Goal: Task Accomplishment & Management: Manage account settings

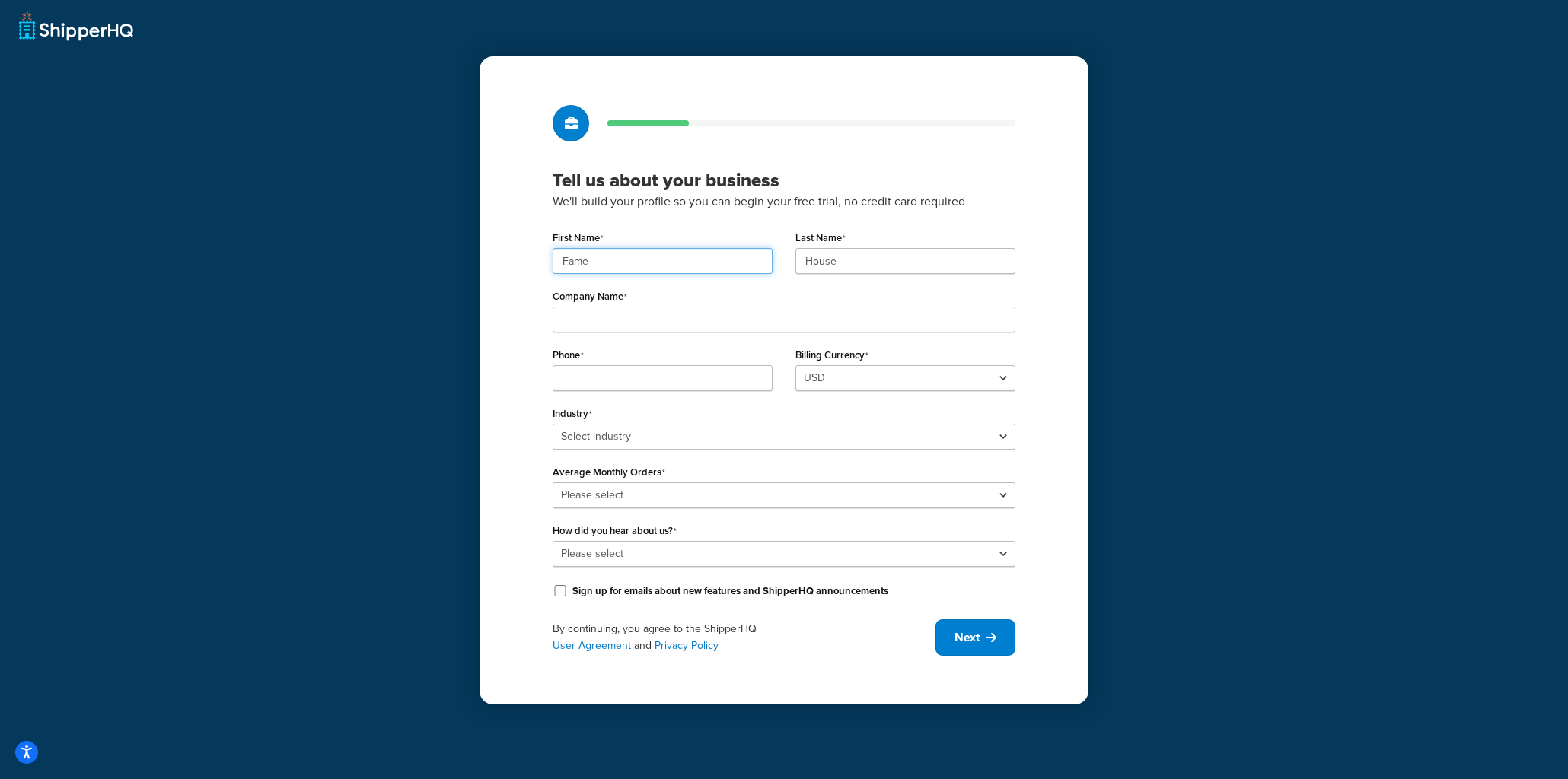
click at [600, 266] on input "Fame" at bounding box center [663, 261] width 220 height 26
paste input "UMG"
type input "UMG"
click at [818, 275] on div "Last Name House" at bounding box center [905, 255] width 243 height 59
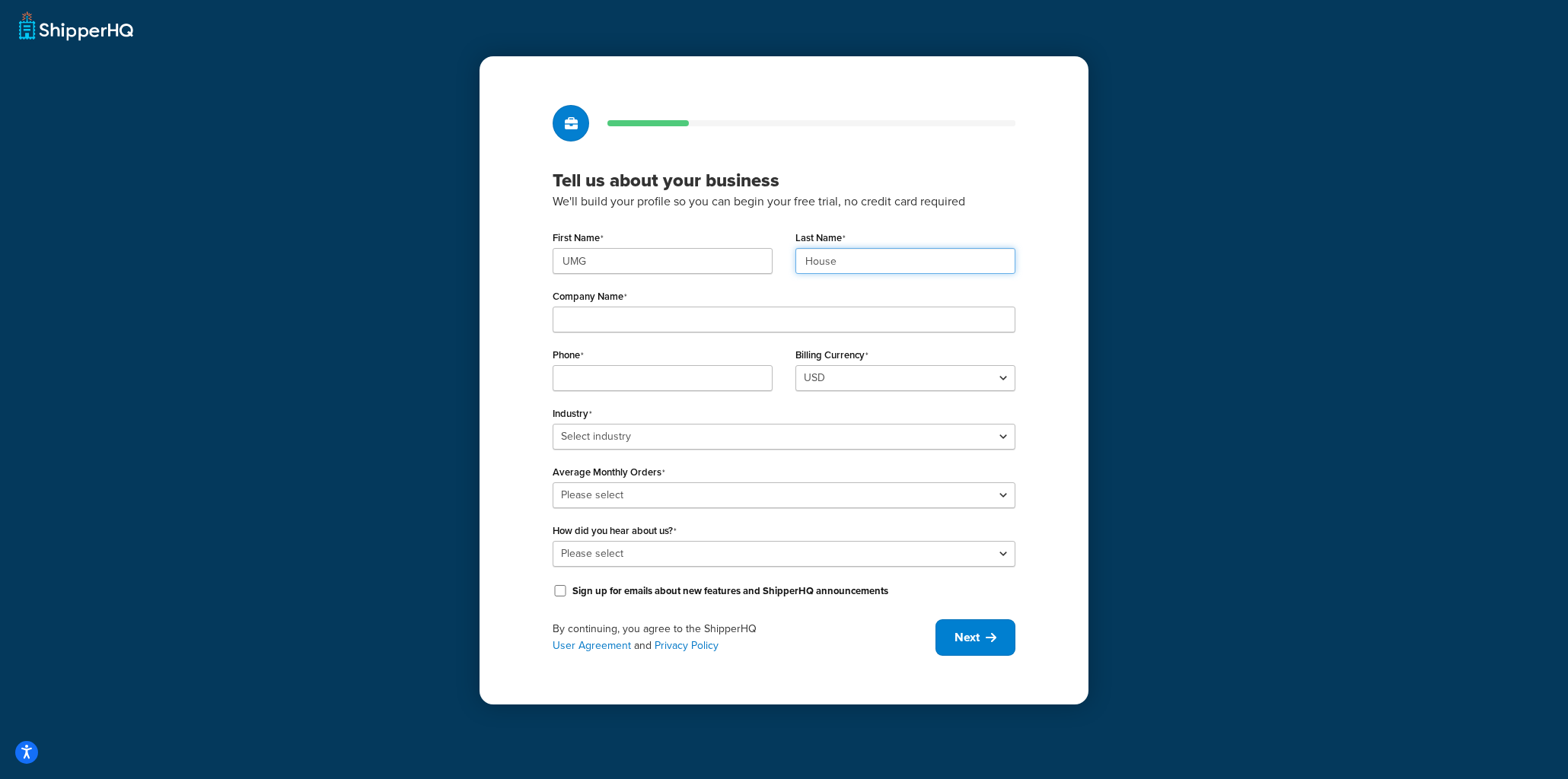
click at [832, 254] on input "House" at bounding box center [905, 261] width 220 height 26
paste input "UMG"
type input "UMG"
click at [680, 324] on input "Company Name" at bounding box center [784, 319] width 462 height 26
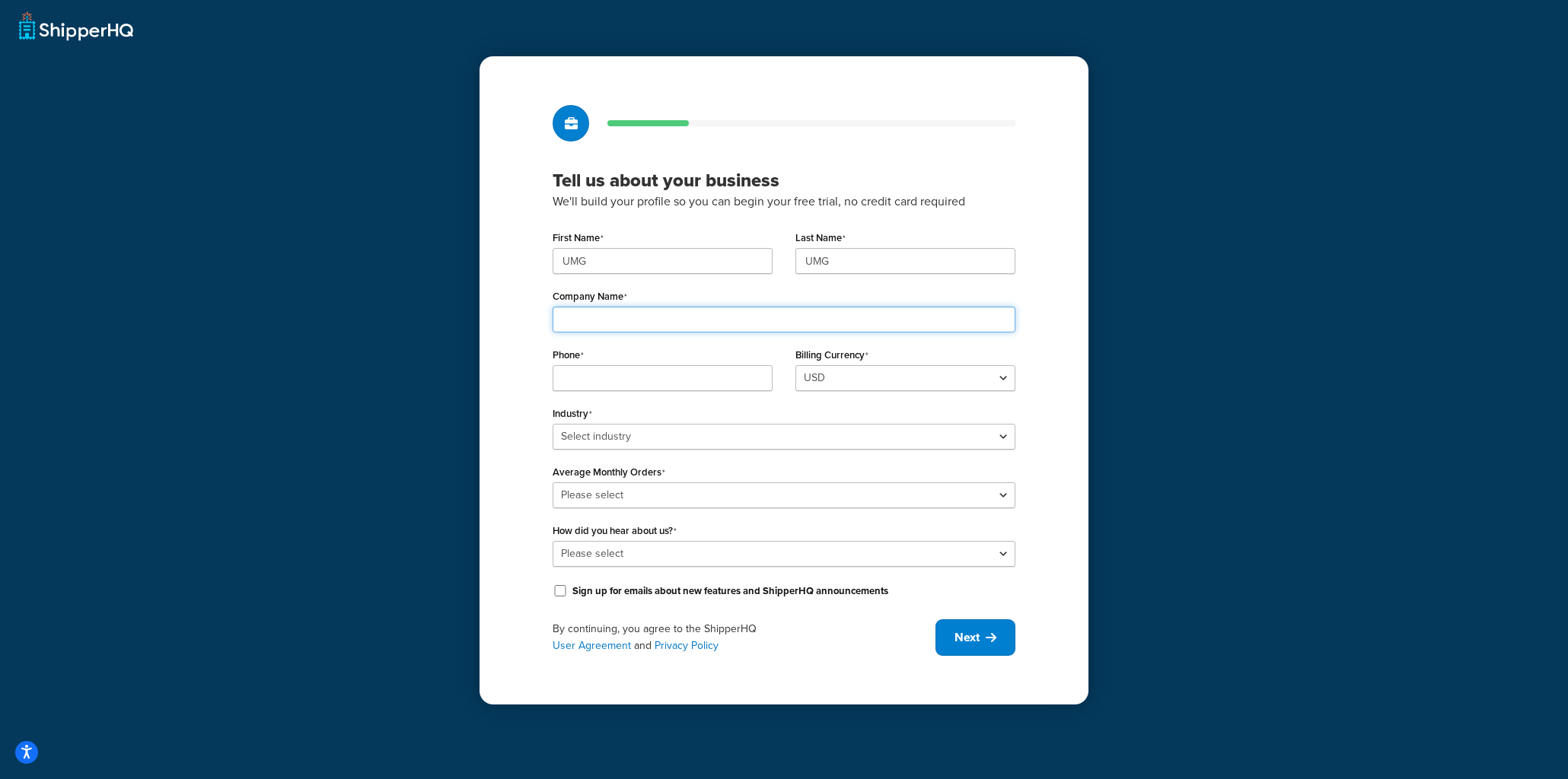
paste input "Universal Music Group"
type input "Universal Music Group"
click at [589, 382] on input "Phone" at bounding box center [663, 378] width 220 height 26
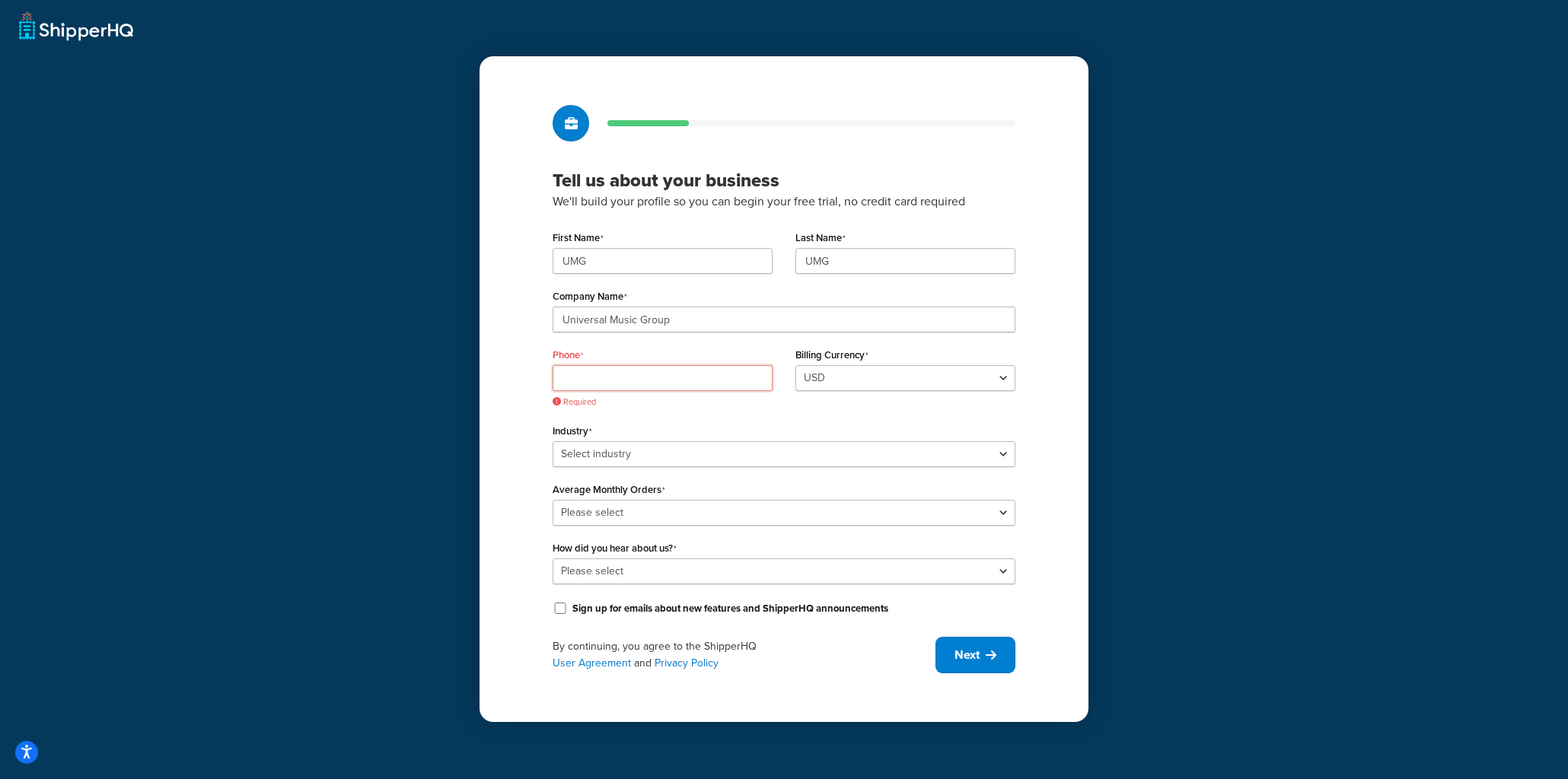
paste input "8449137510"
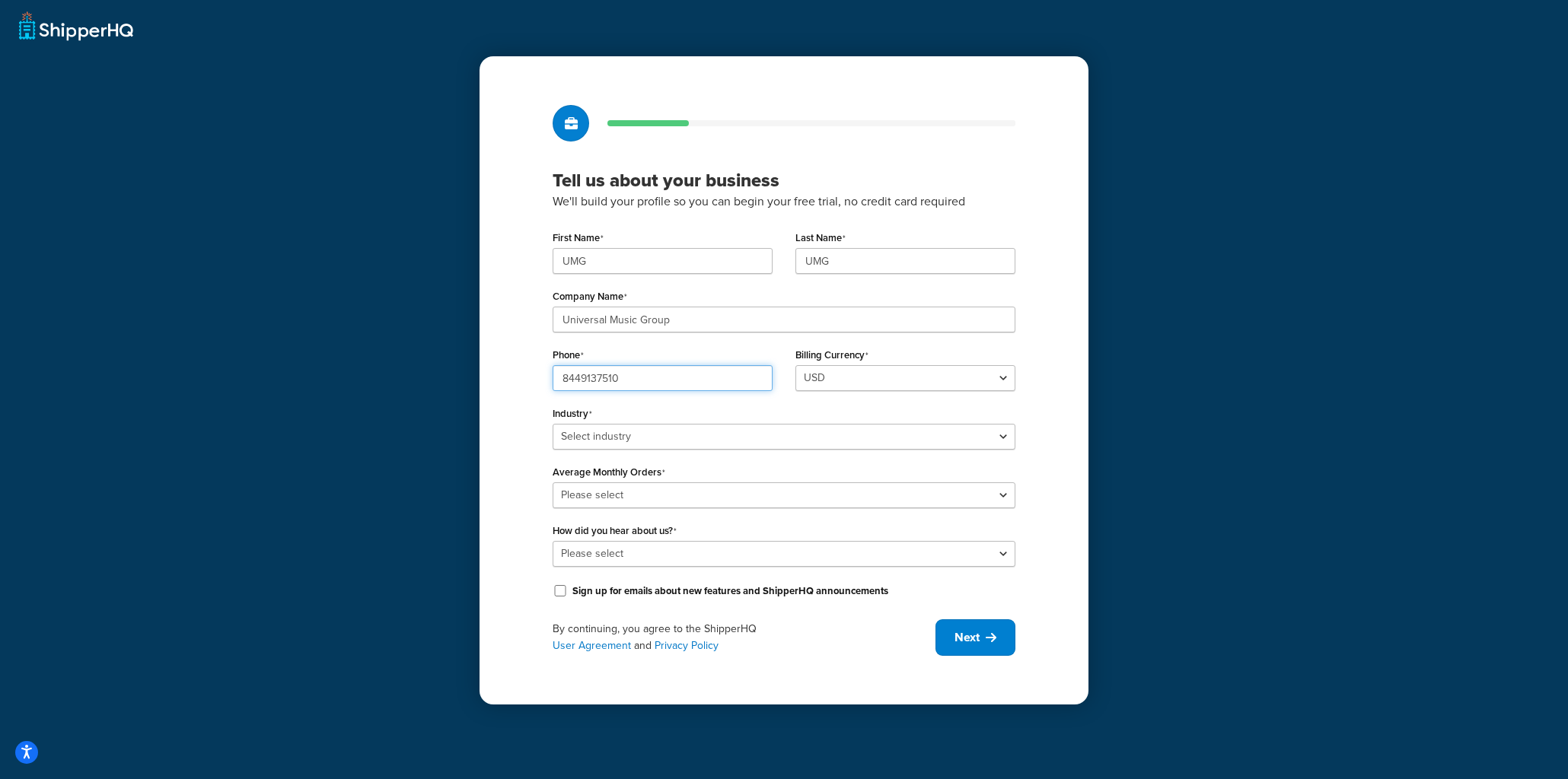
type input "8449137510"
click at [631, 439] on select "Select industry Automotive Adult Agriculture Alcohol, Tobacco & CBD Arts & Craf…" at bounding box center [784, 437] width 462 height 26
select select "25"
click at [553, 424] on select "Select industry Automotive Adult Agriculture Alcohol, Tobacco & CBD Arts & Craf…" at bounding box center [784, 437] width 462 height 26
click at [612, 495] on select "Please select 0-500 501-1,000 1,001-10,000 10,001-20,000 Over 20,000" at bounding box center [784, 495] width 462 height 26
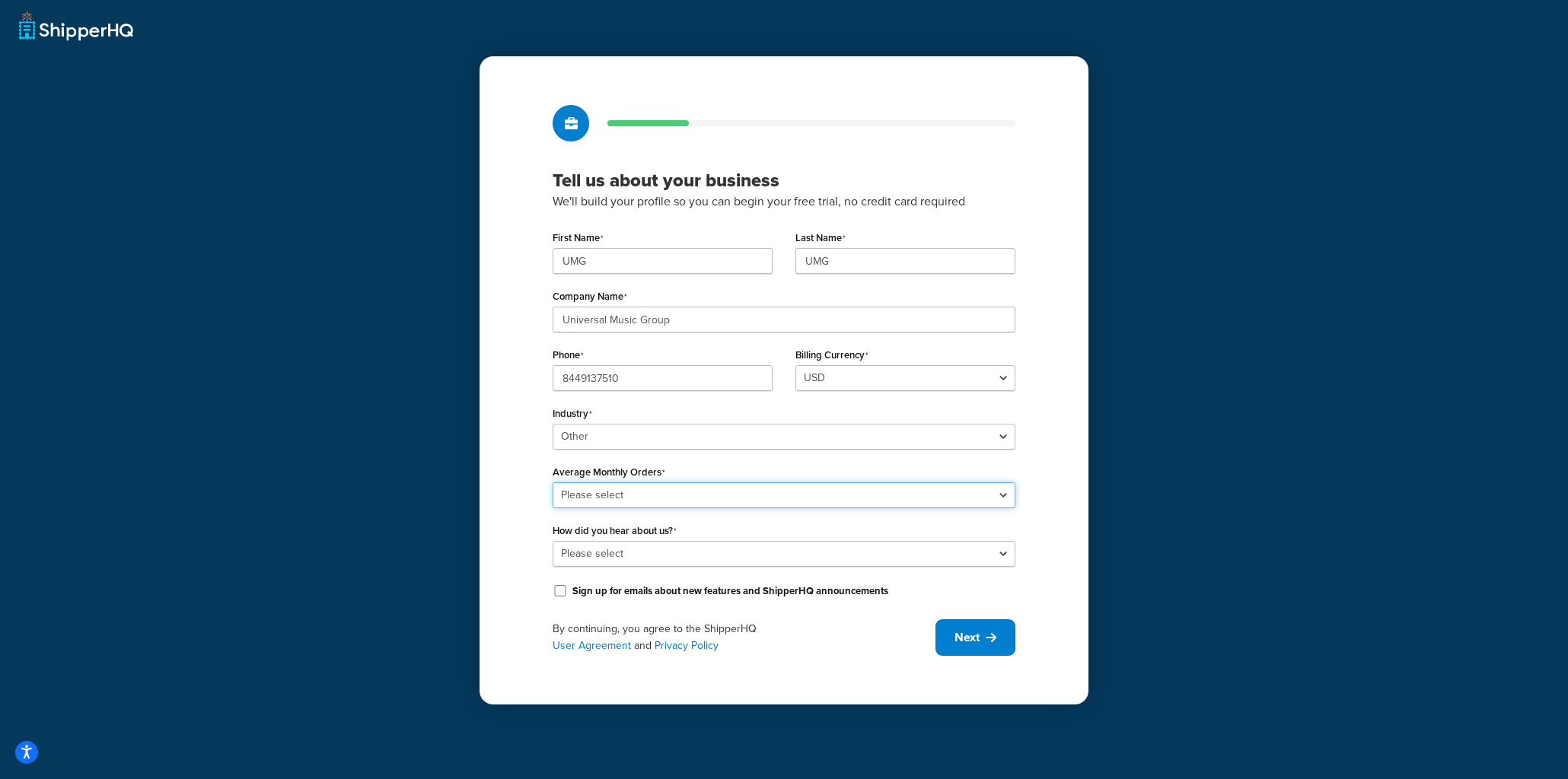
select select "4"
click at [553, 482] on select "Please select 0-500 501-1,000 1,001-10,000 10,001-20,000 Over 20,000" at bounding box center [784, 495] width 462 height 26
click at [625, 550] on select "Please select Online Search App Store or Marketplace Listing Referred by Agency…" at bounding box center [784, 553] width 462 height 26
click at [553, 541] on select "Please select Online Search App Store or Marketplace Listing Referred by Agency…" at bounding box center [784, 553] width 462 height 26
click at [629, 550] on select "Please select Online Search App Store or Marketplace Listing Referred by Agency…" at bounding box center [784, 553] width 462 height 26
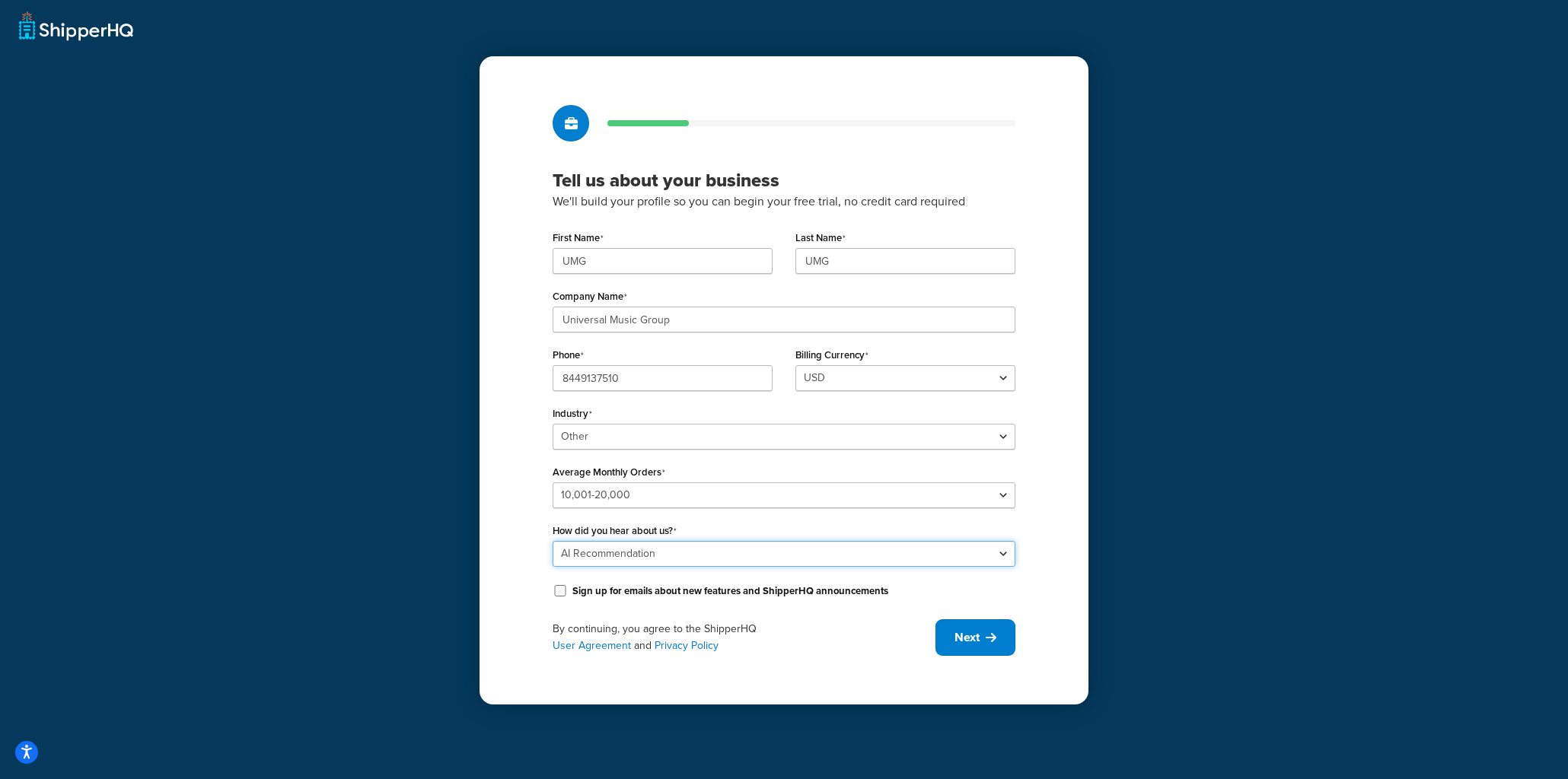
select select "10"
click at [553, 541] on select "Please select Online Search App Store or Marketplace Listing Referred by Agency…" at bounding box center [784, 553] width 462 height 26
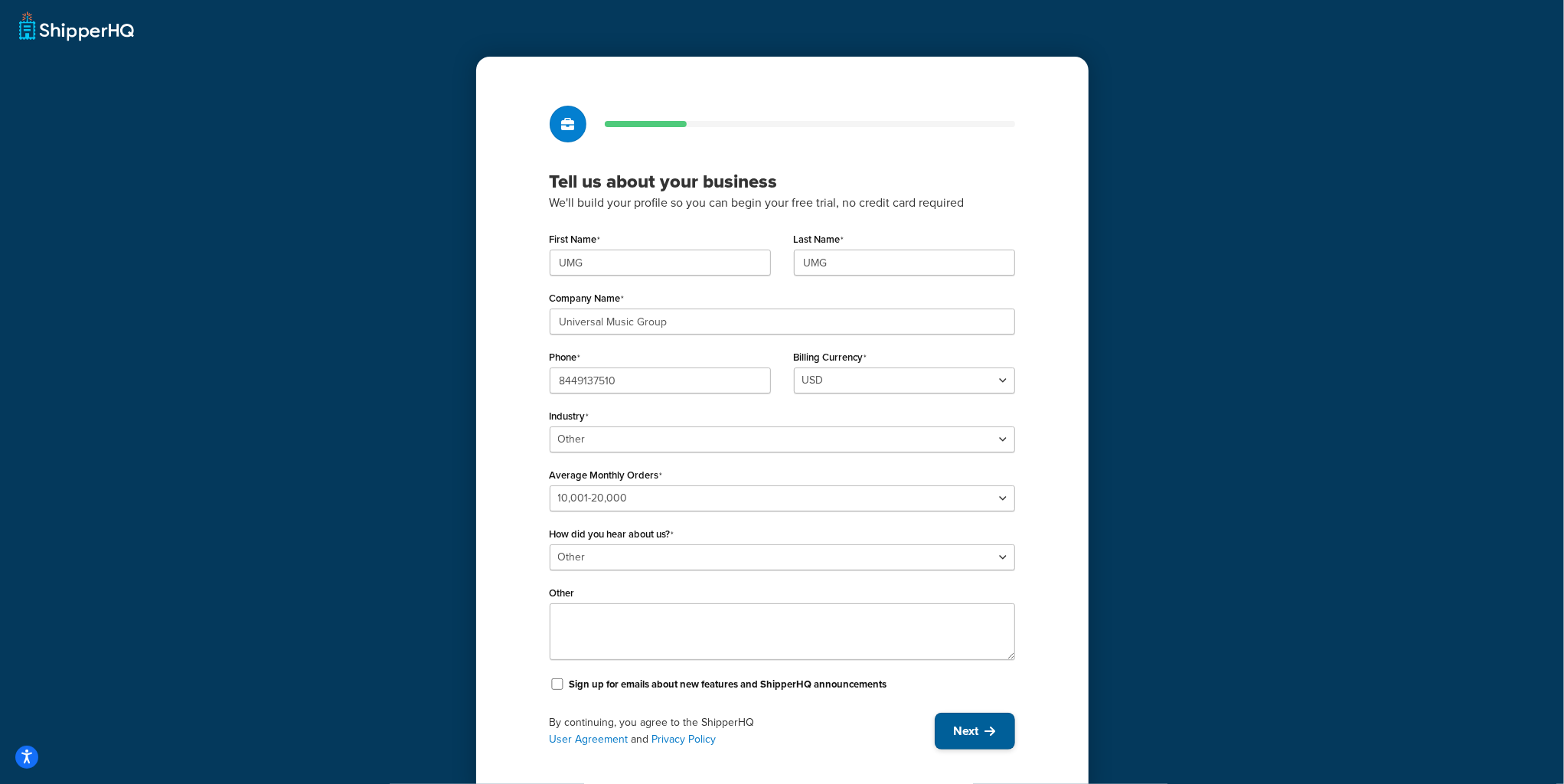
click at [962, 554] on span "Next" at bounding box center [966, 731] width 25 height 17
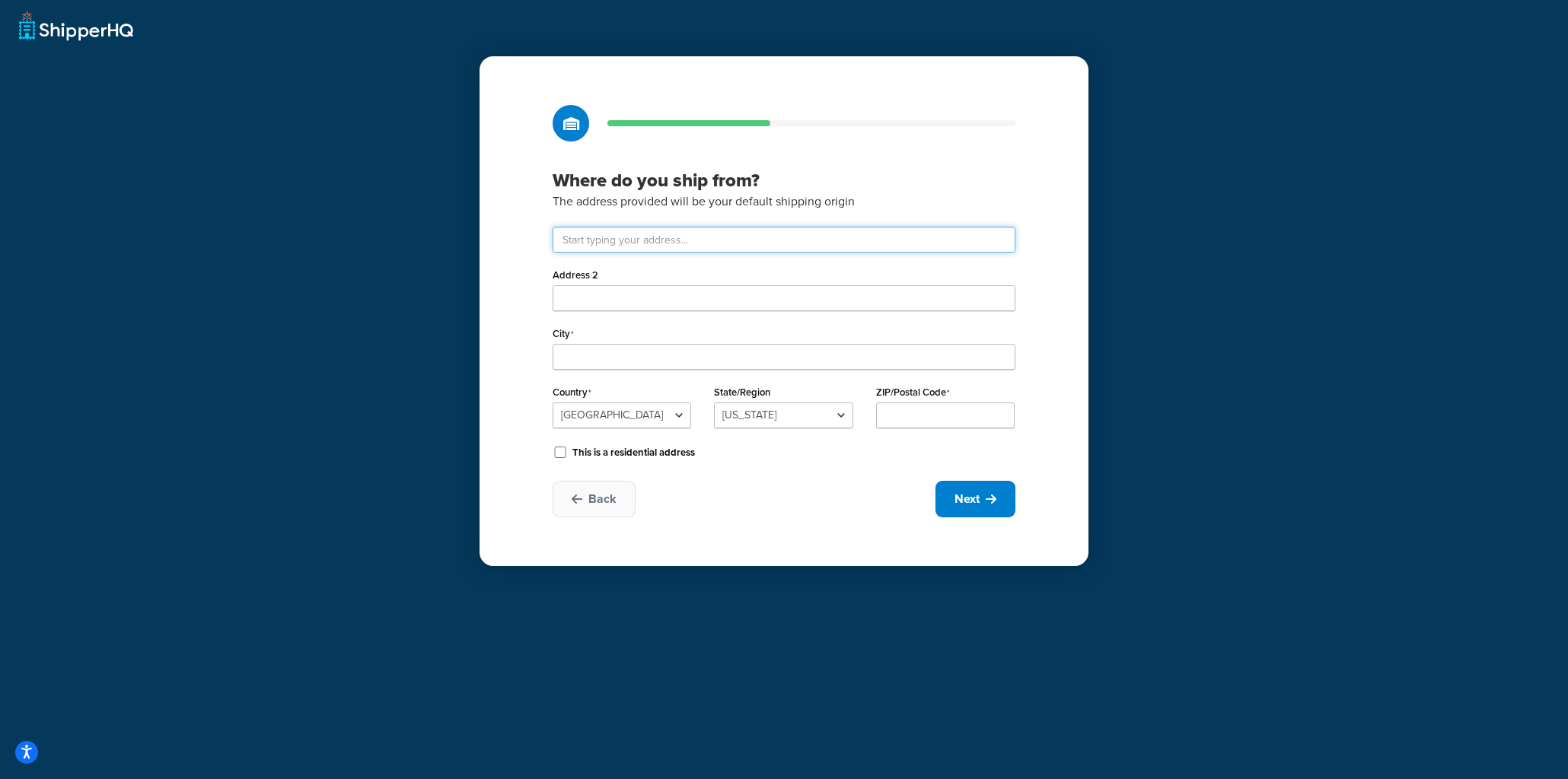
click at [614, 235] on input "text" at bounding box center [784, 239] width 462 height 26
paste input "123 S Broad St, 26th Floor"
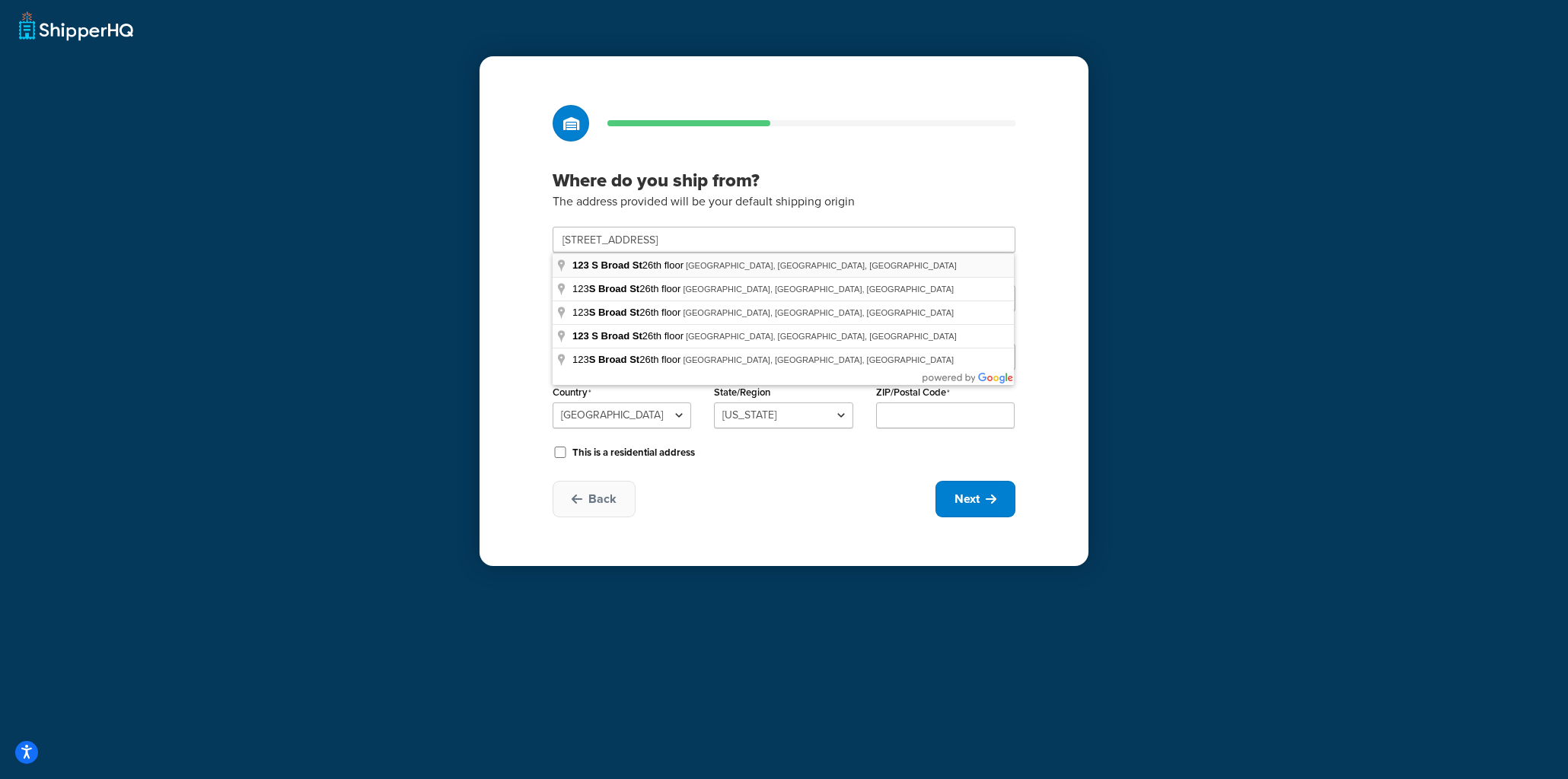
type input "123 S Broad St 26th floor"
type input "Philadelphia"
select select "38"
type input "19109"
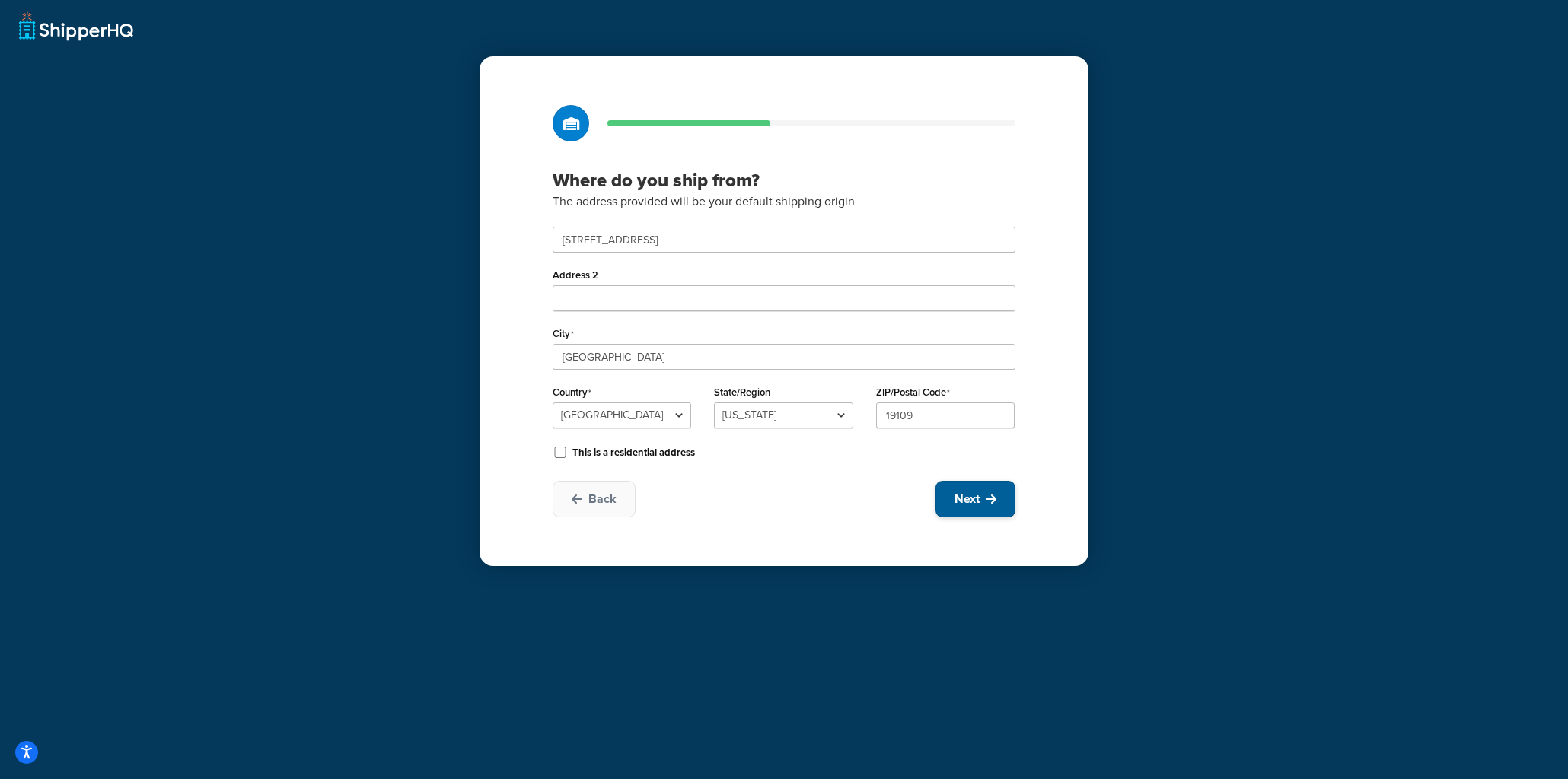
click at [981, 517] on button "Next" at bounding box center [975, 499] width 80 height 37
select select "1"
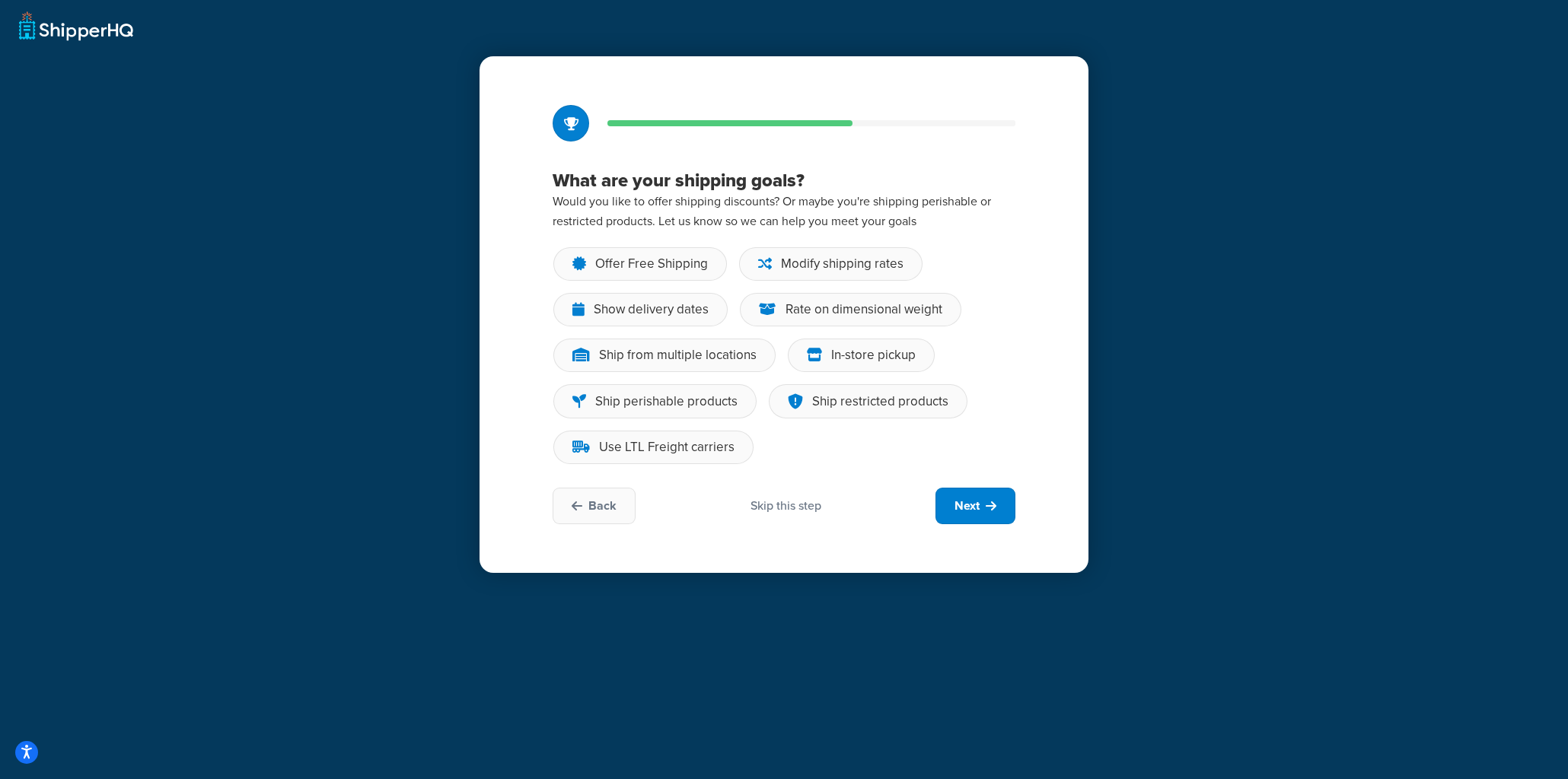
click at [769, 524] on div "What are your shipping goals? Would you like to offer shipping discounts? Or ma…" at bounding box center [784, 314] width 609 height 517
click at [775, 514] on div "Skip this step" at bounding box center [785, 506] width 71 height 17
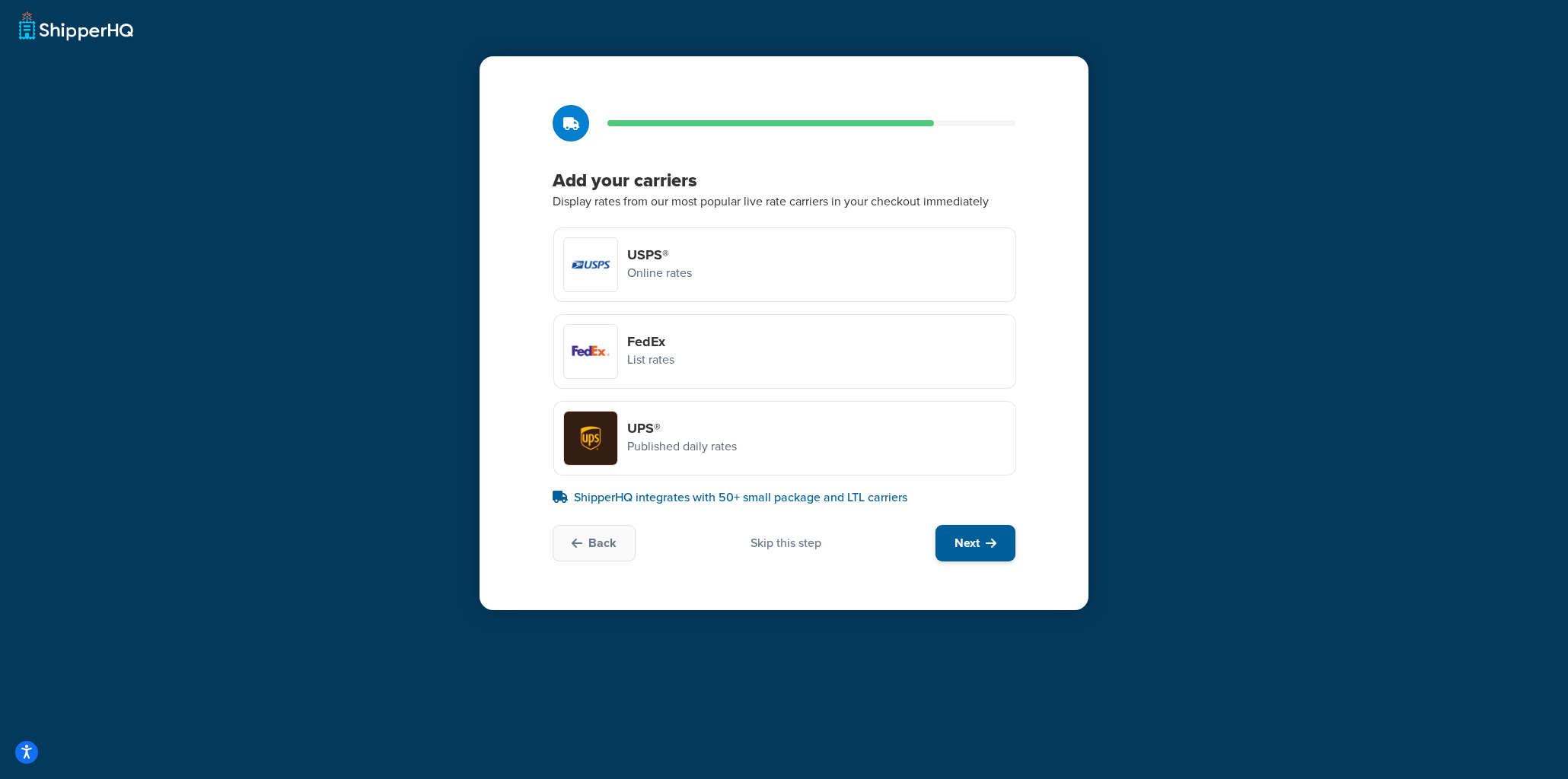
click at [1005, 535] on button "Next" at bounding box center [975, 542] width 80 height 37
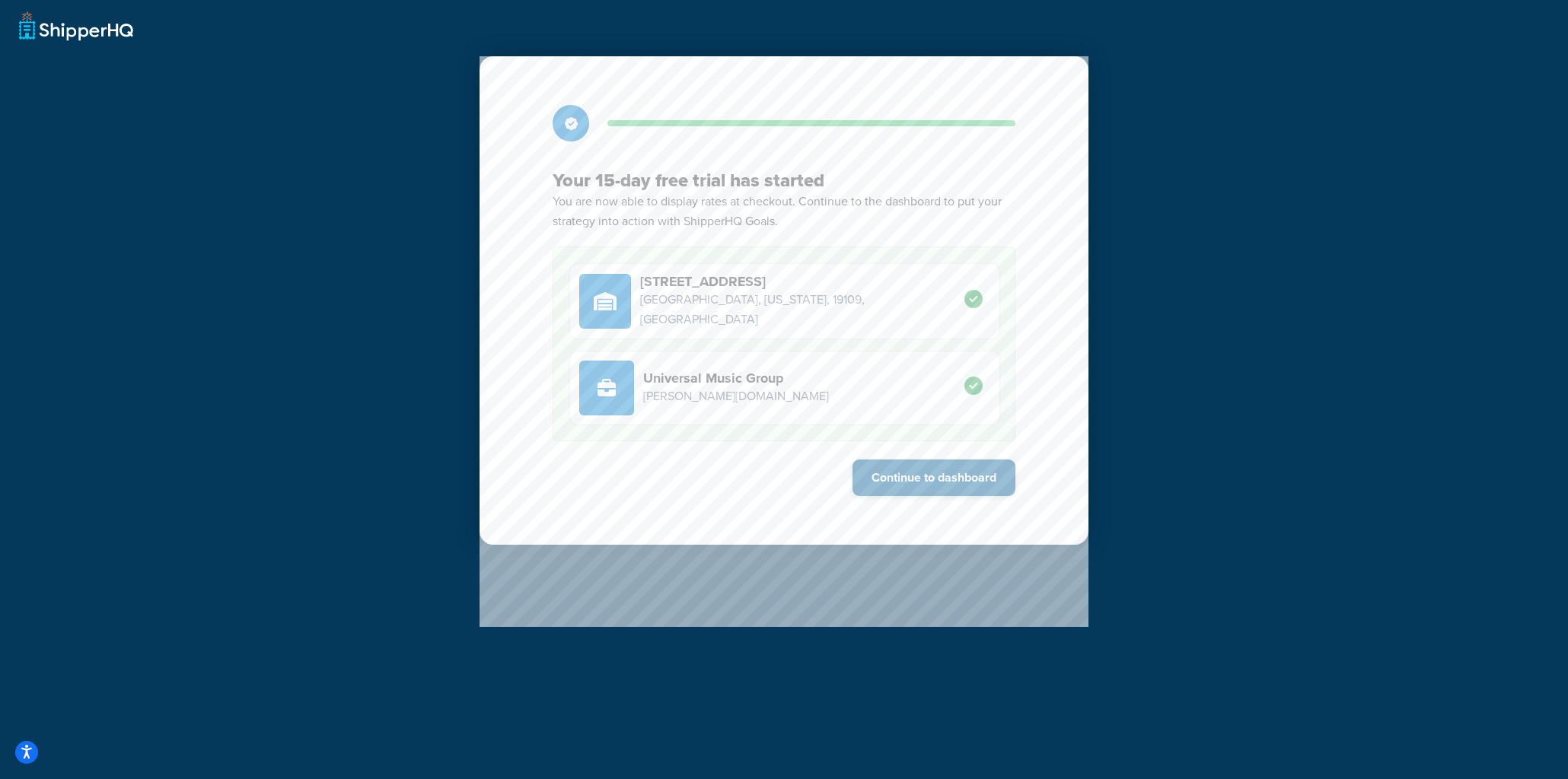
click at [949, 492] on button "Continue to dashboard" at bounding box center [933, 478] width 163 height 37
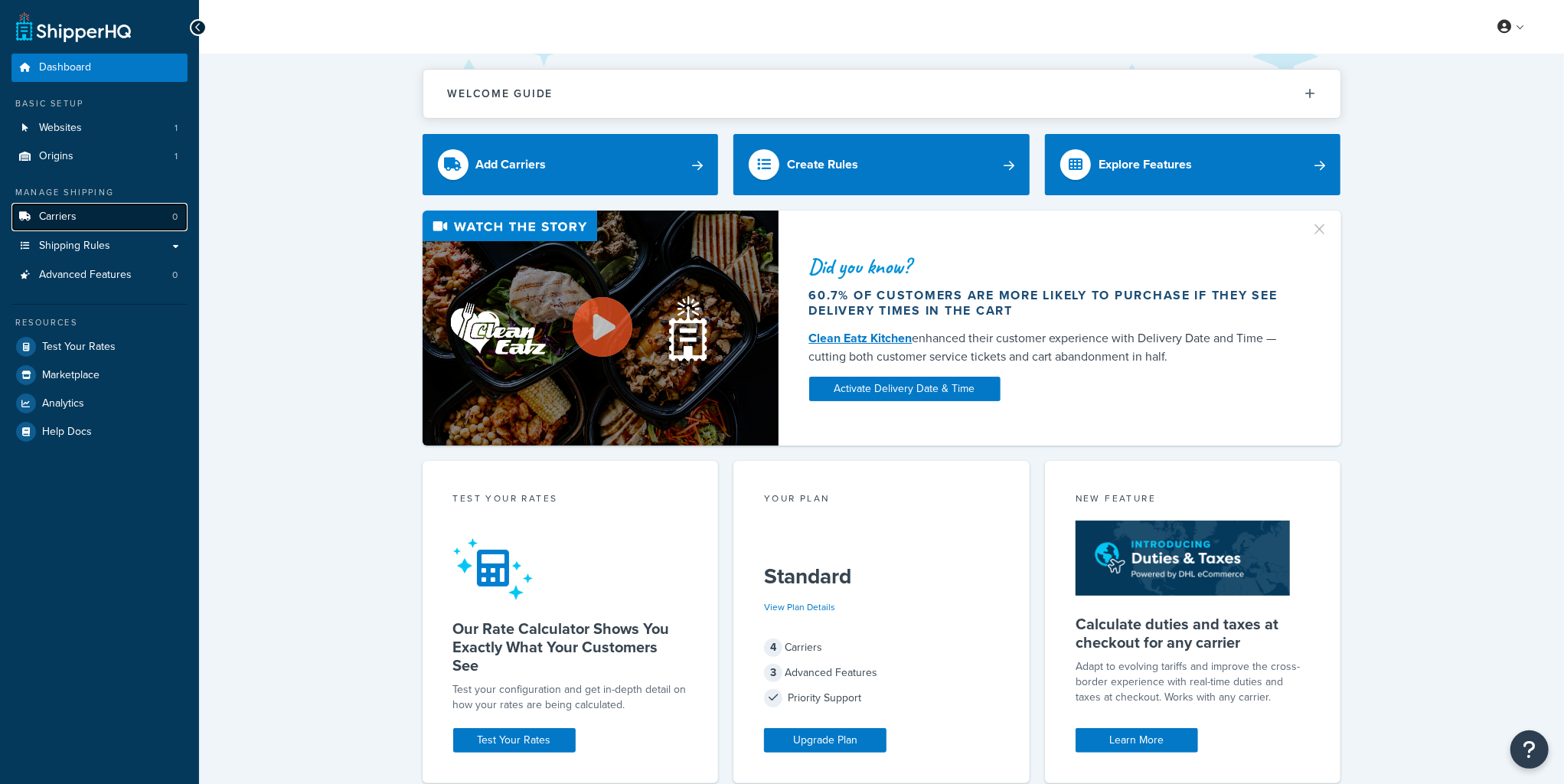
click at [56, 211] on span "Carriers" at bounding box center [58, 217] width 38 height 13
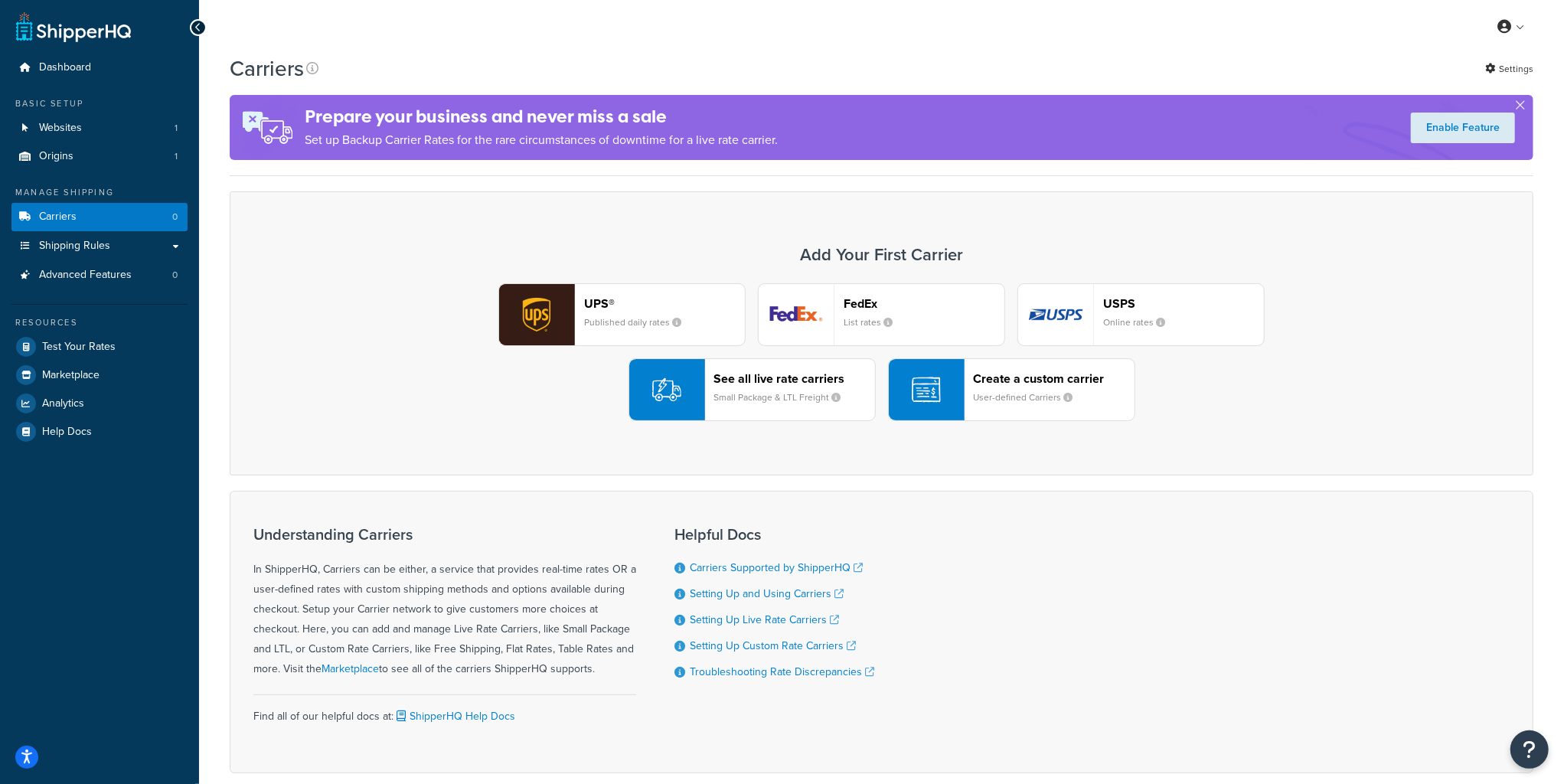
click at [1531, 80] on div "Carriers Settings" at bounding box center [882, 69] width 1304 height 30
click at [1528, 73] on link "Settings" at bounding box center [1509, 69] width 48 height 21
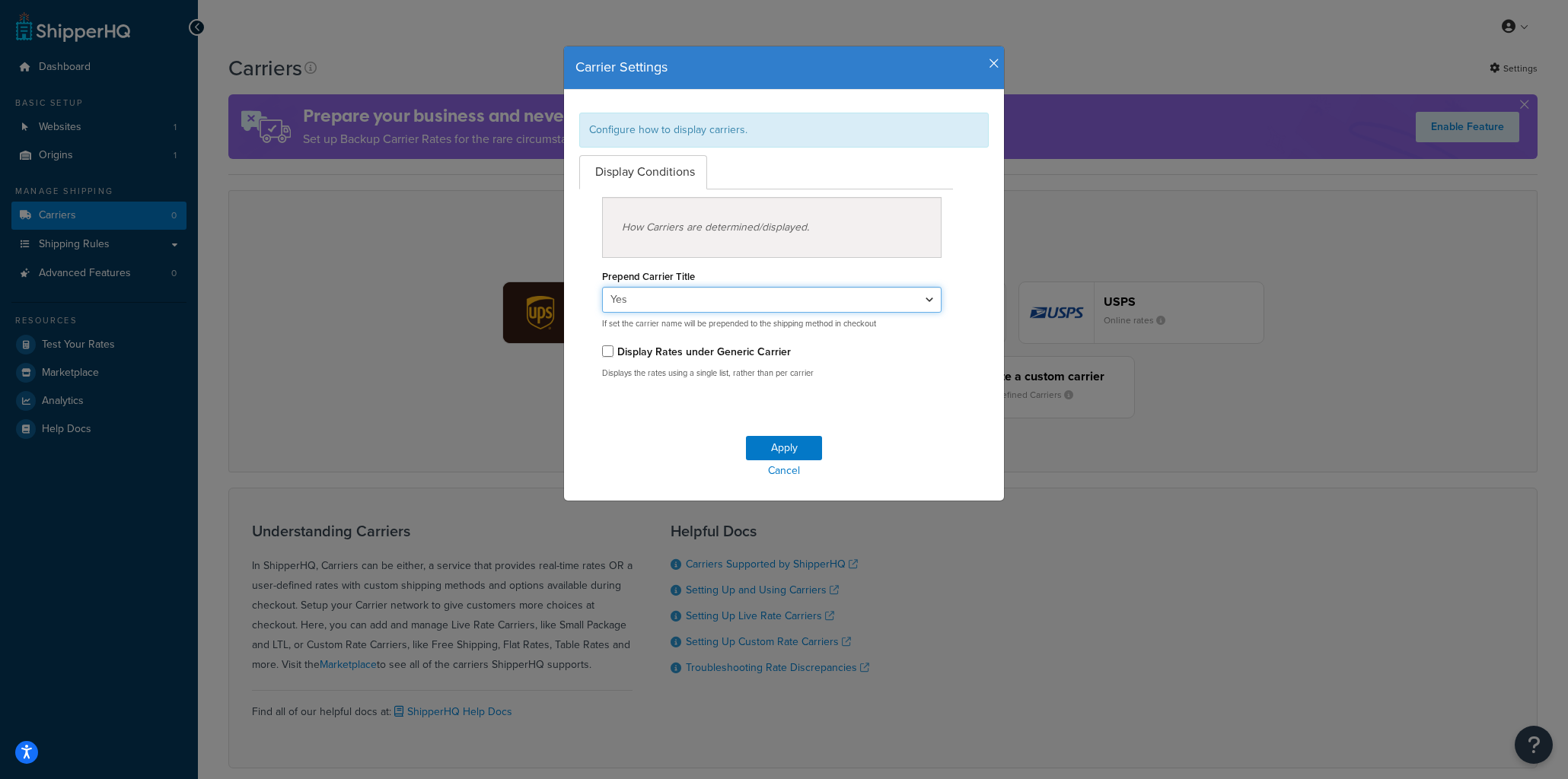
click at [643, 311] on select "Yes No" at bounding box center [772, 300] width 339 height 26
select select "false"
click at [602, 287] on select "Yes No" at bounding box center [772, 300] width 339 height 26
click at [765, 438] on button "Apply" at bounding box center [784, 448] width 76 height 25
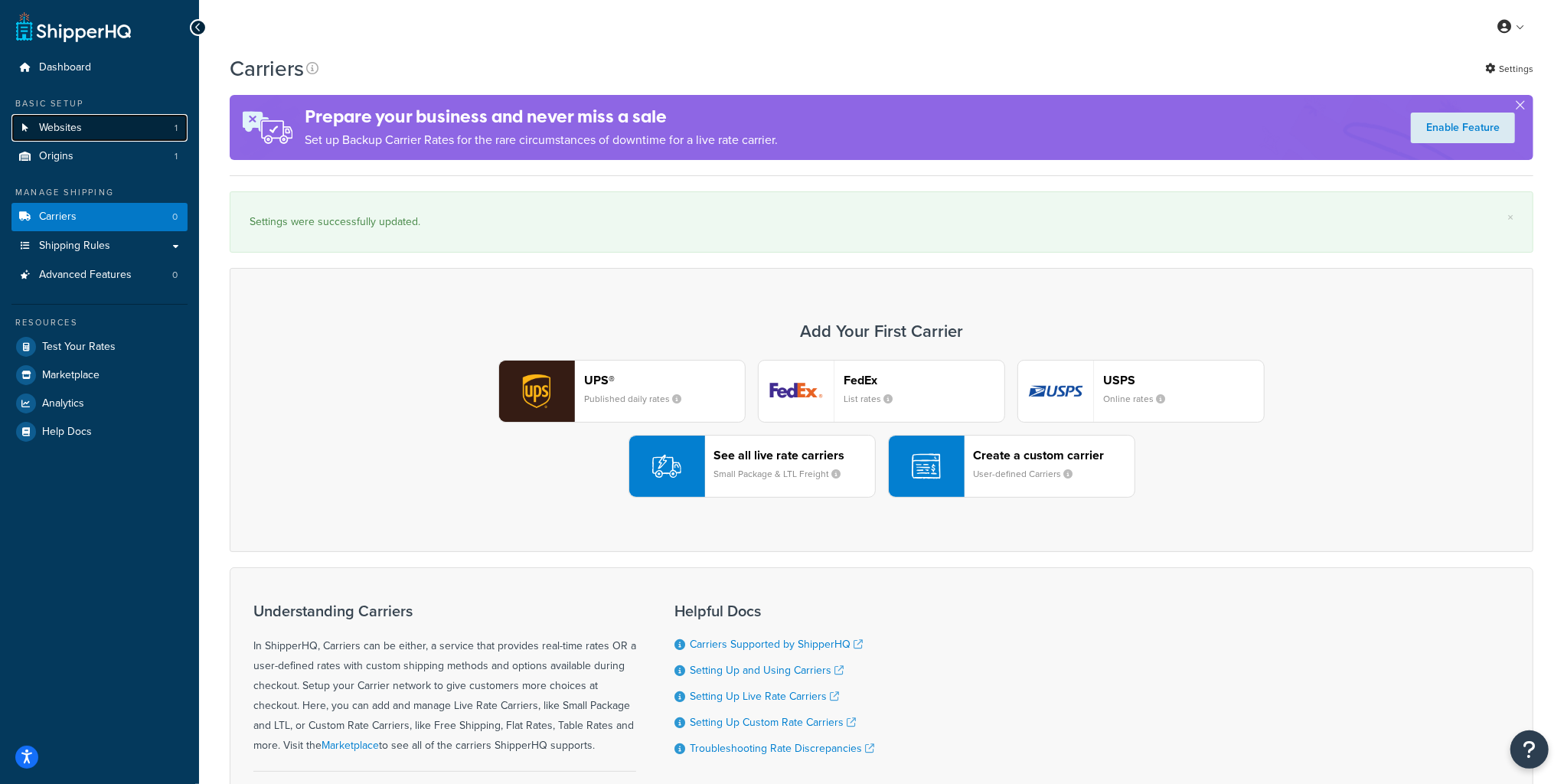
click at [51, 126] on span "Websites" at bounding box center [61, 128] width 43 height 13
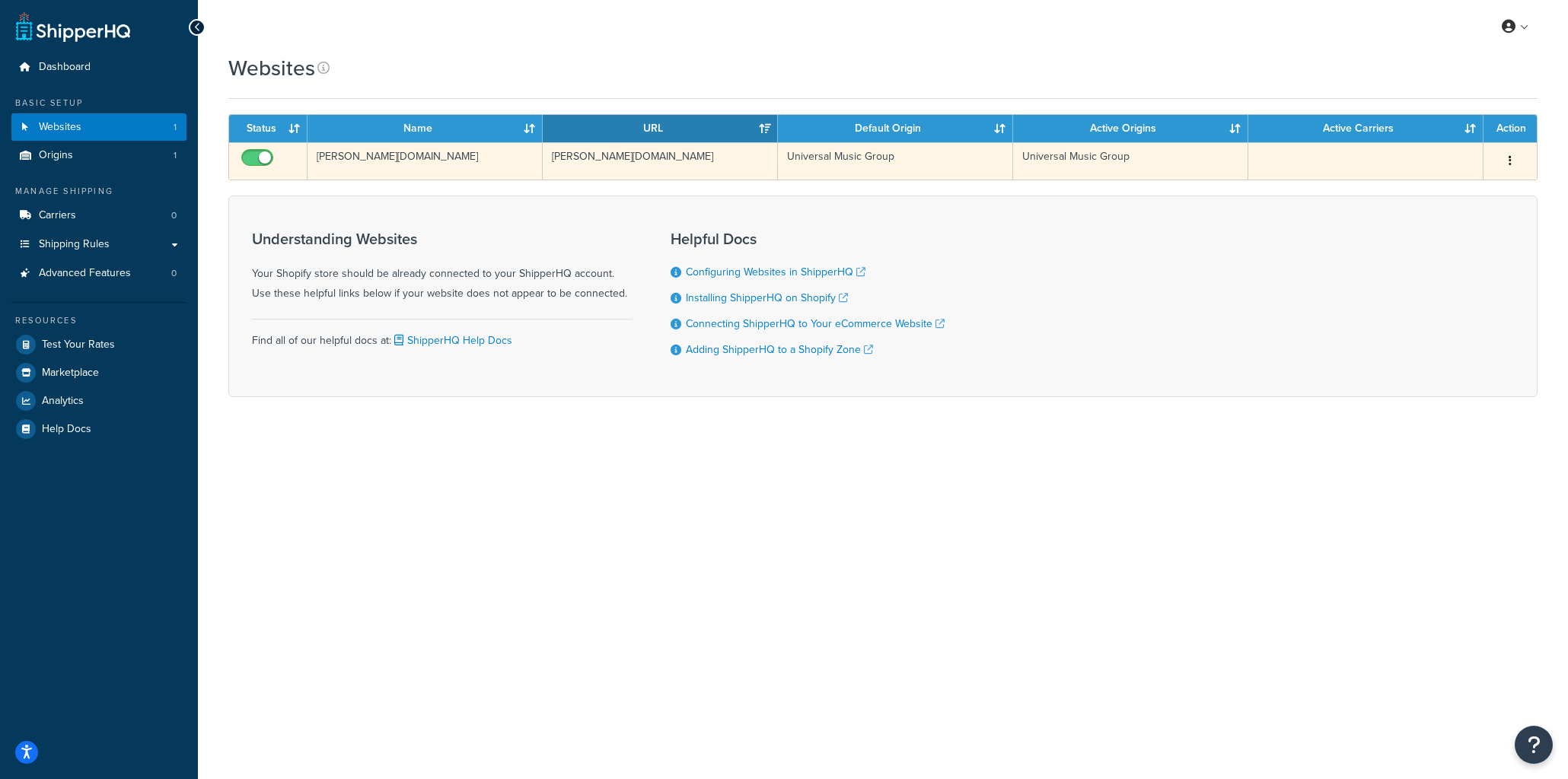
click at [1508, 156] on button "button" at bounding box center [1509, 161] width 21 height 25
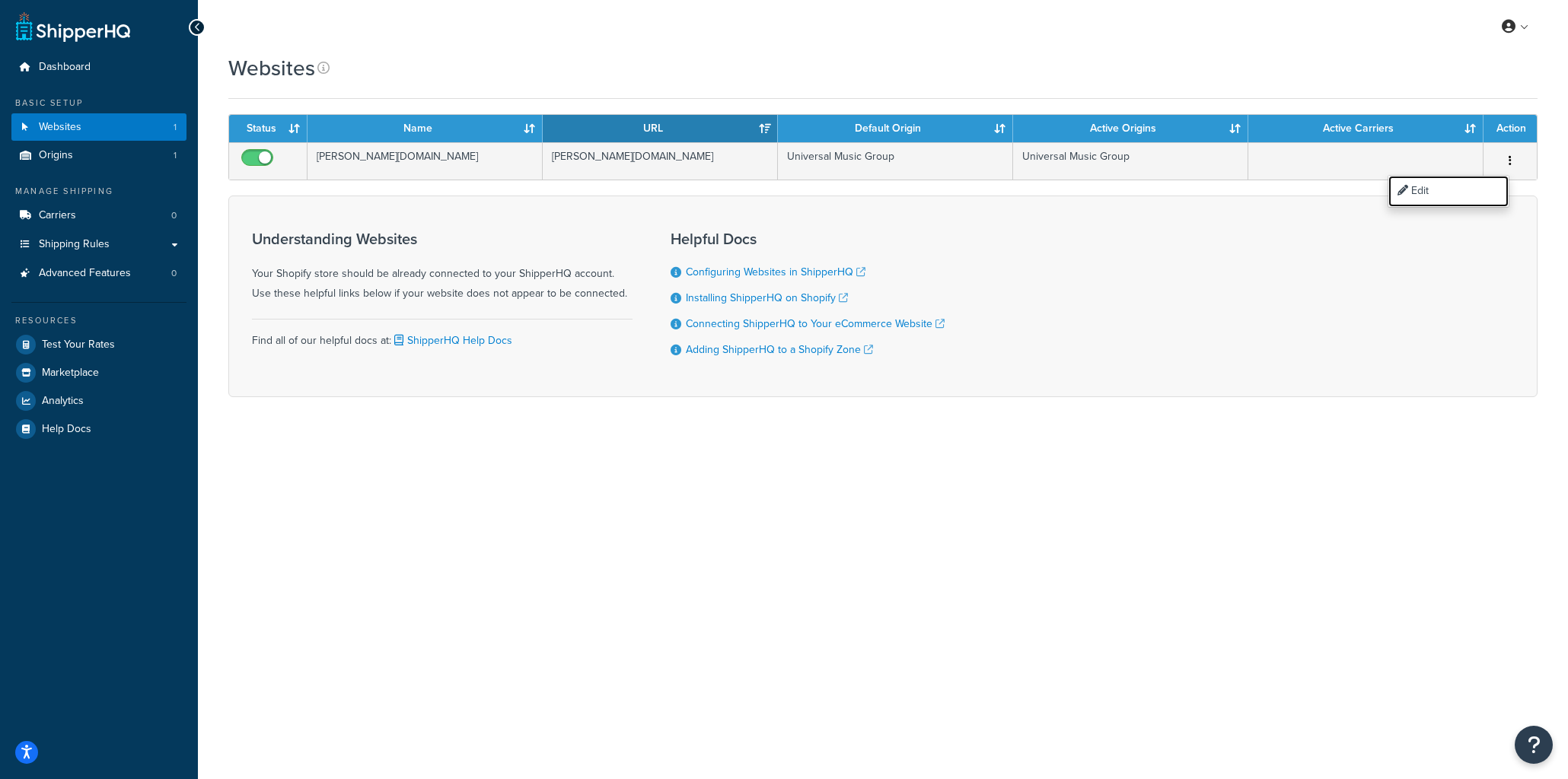
click at [1452, 194] on link "Edit" at bounding box center [1448, 191] width 120 height 32
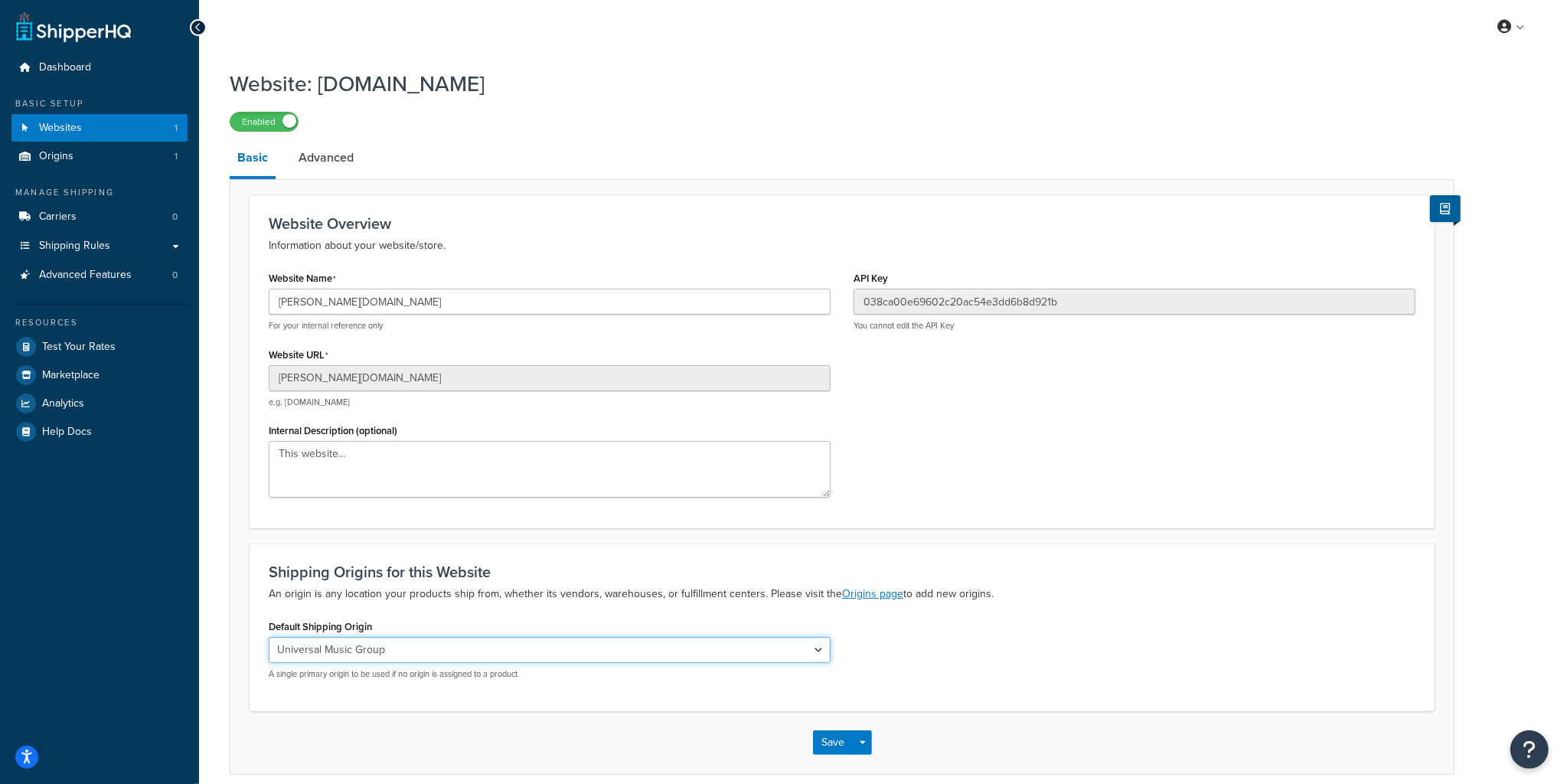
click at [473, 645] on select "Universal Music Group" at bounding box center [550, 649] width 562 height 26
click at [70, 211] on span "Carriers" at bounding box center [58, 217] width 38 height 13
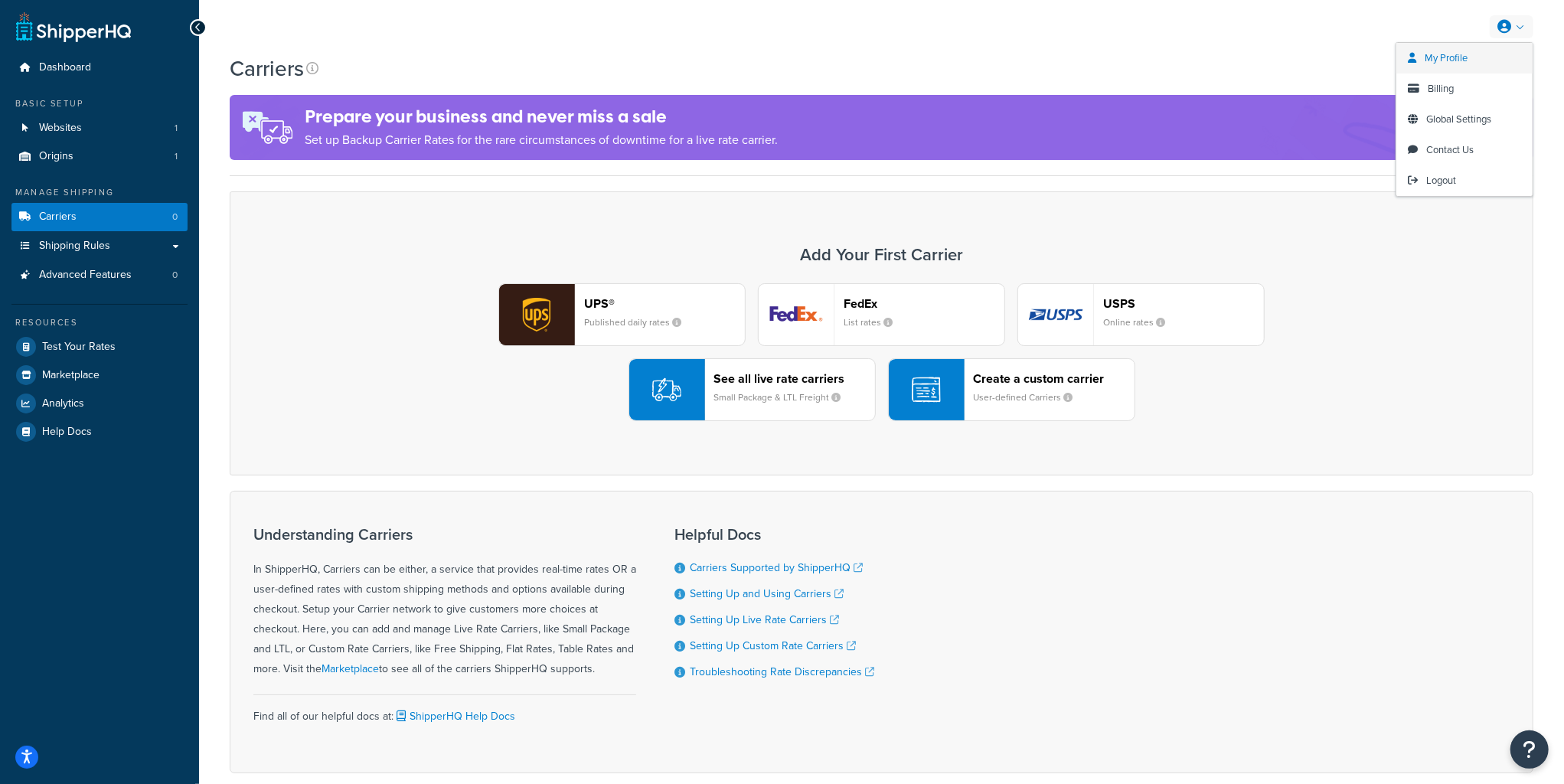
click at [1482, 54] on link "My Profile" at bounding box center [1465, 58] width 136 height 31
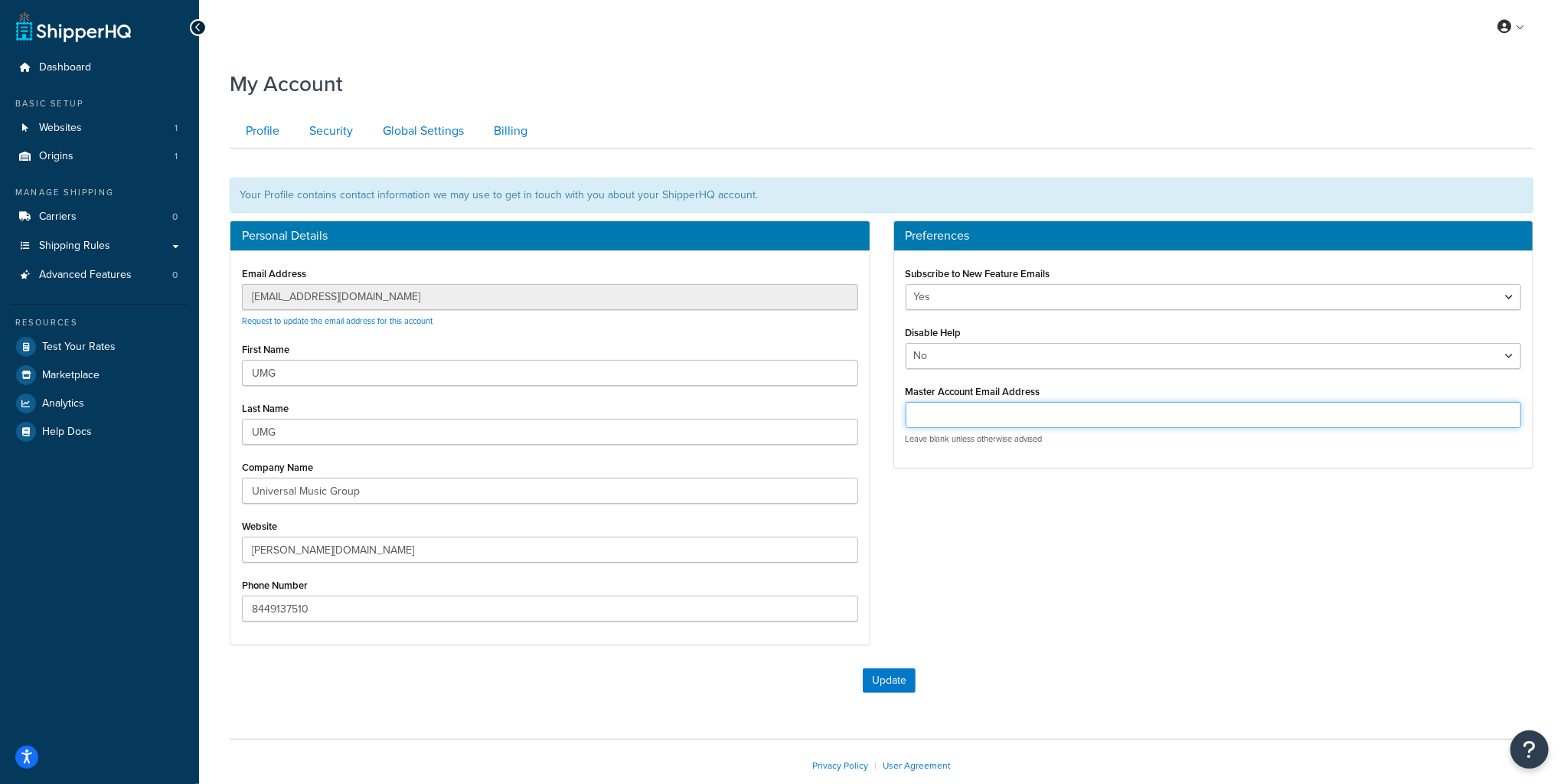
click at [1010, 422] on input "Master Account Email Address" at bounding box center [1213, 415] width 616 height 26
paste input "[EMAIL_ADDRESS][DOMAIN_NAME]"
type input "[EMAIL_ADDRESS][DOMAIN_NAME]"
click at [884, 675] on button "Update" at bounding box center [890, 680] width 53 height 25
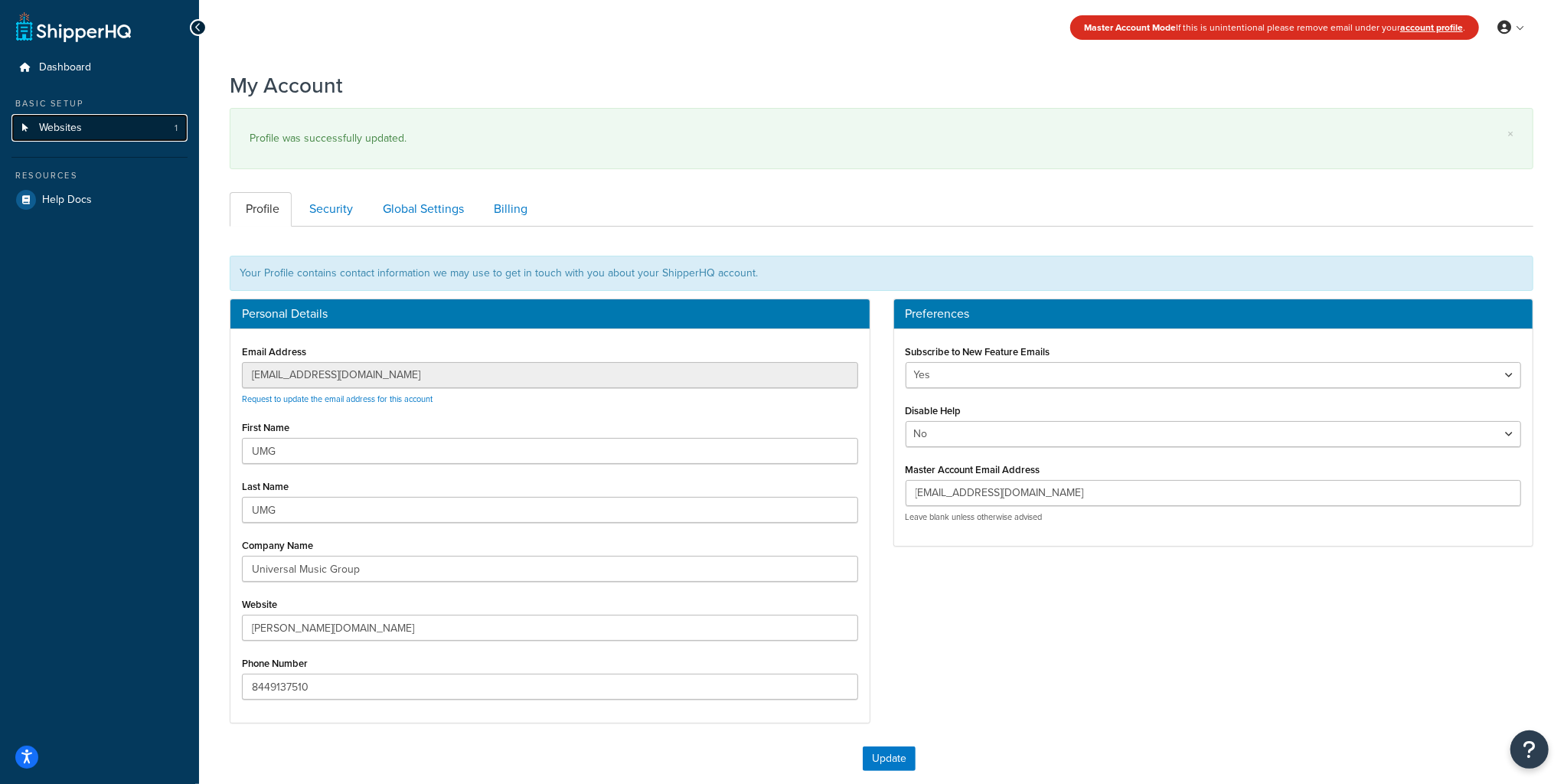
click at [61, 122] on span "Websites" at bounding box center [61, 128] width 43 height 13
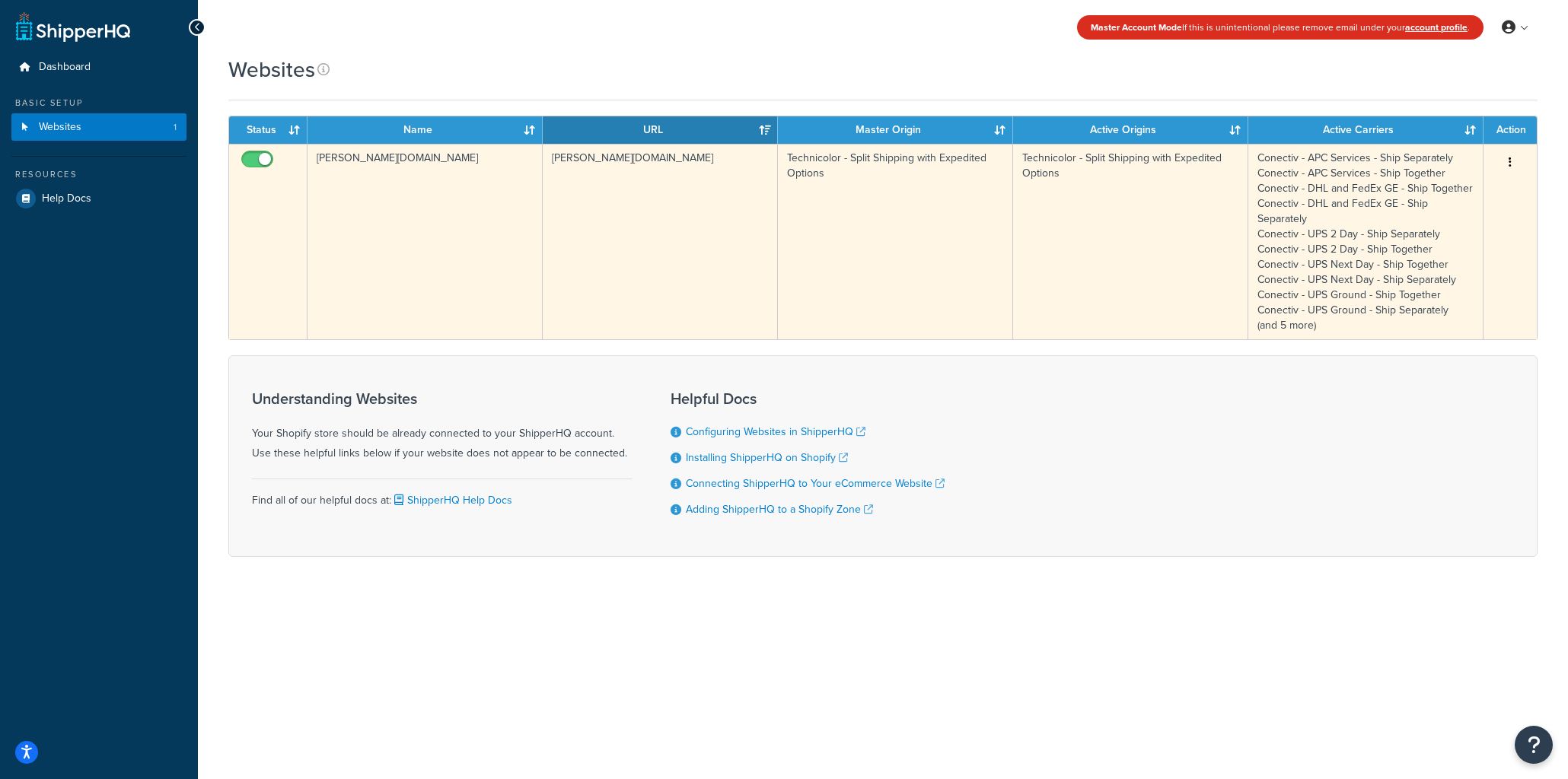
click at [1508, 159] on icon "button" at bounding box center [1510, 162] width 3 height 11
drag, startPoint x: 1433, startPoint y: 197, endPoint x: 1259, endPoint y: 208, distance: 174.3
click at [1433, 197] on link "Edit" at bounding box center [1448, 192] width 120 height 32
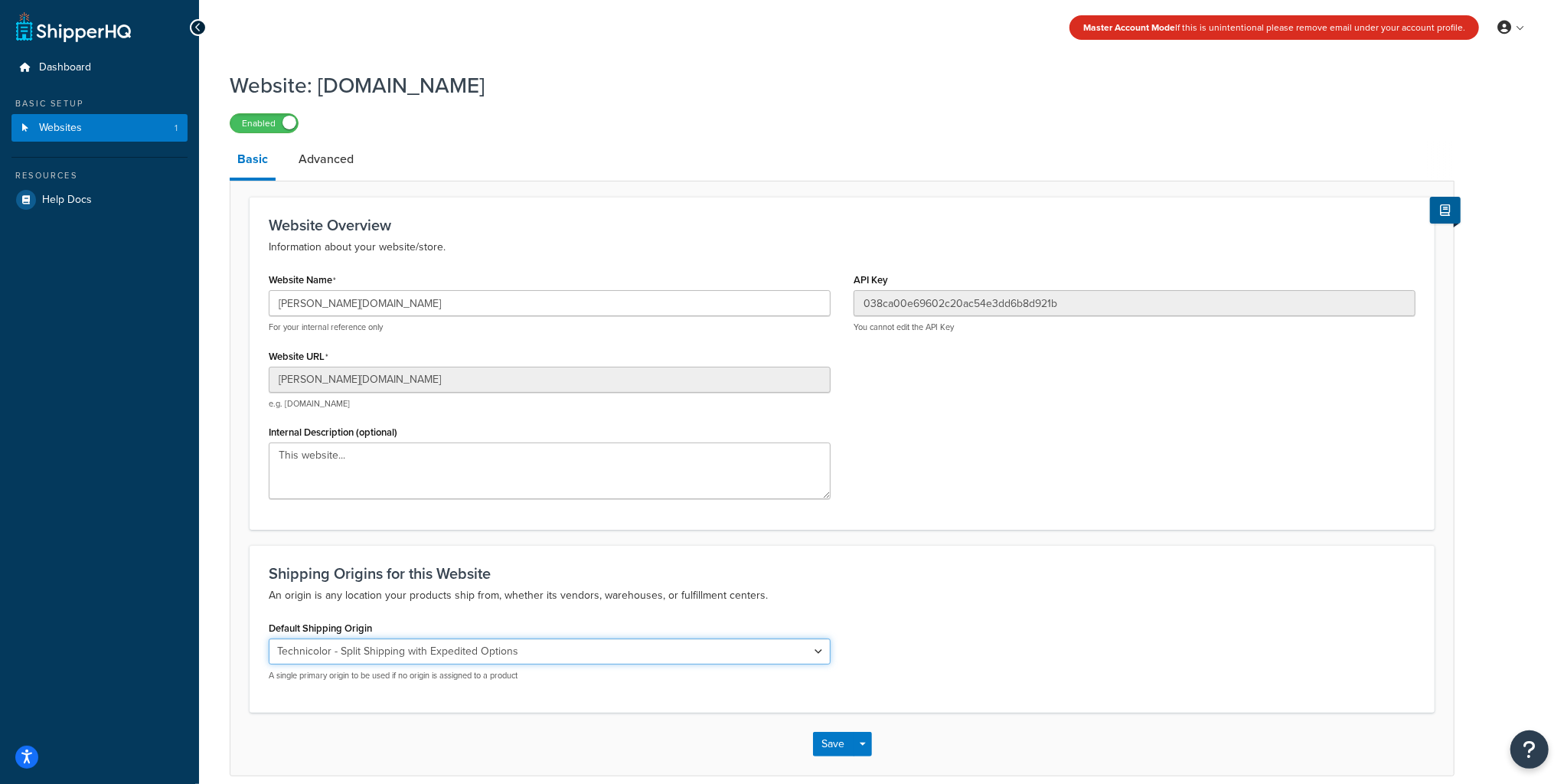
click at [465, 646] on select "El Famoso Artist Endeavor (OG) Graphik Dimensions Artivise Printful [PERSON_NAM…" at bounding box center [550, 651] width 562 height 26
select select "68760"
click at [269, 638] on select "El Famoso Artist Endeavor (OG) Graphik Dimensions Artivise Printful [PERSON_NAM…" at bounding box center [550, 651] width 562 height 26
click at [837, 753] on button "Save" at bounding box center [834, 744] width 41 height 25
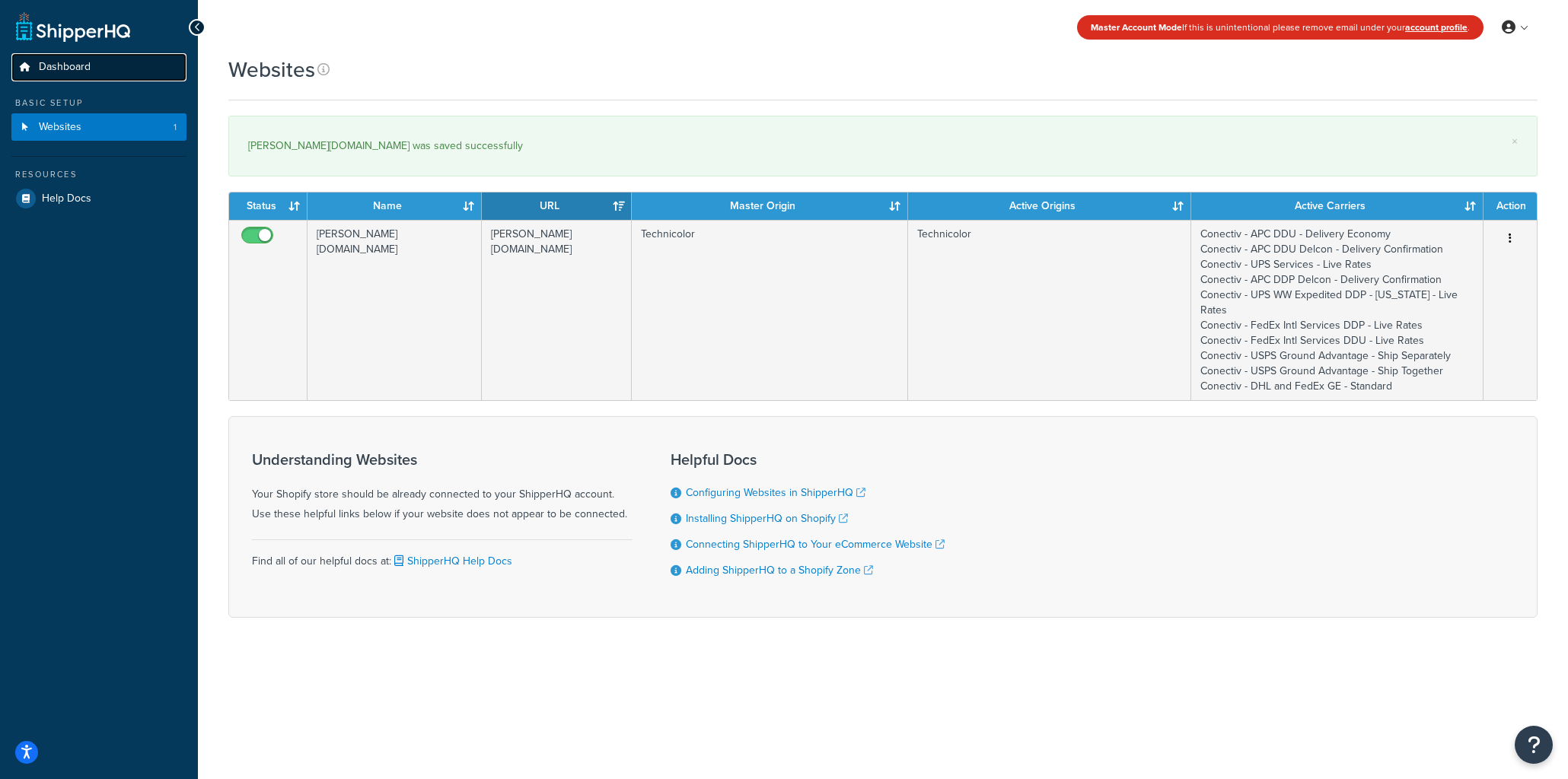
click at [73, 66] on span "Dashboard" at bounding box center [65, 66] width 52 height 13
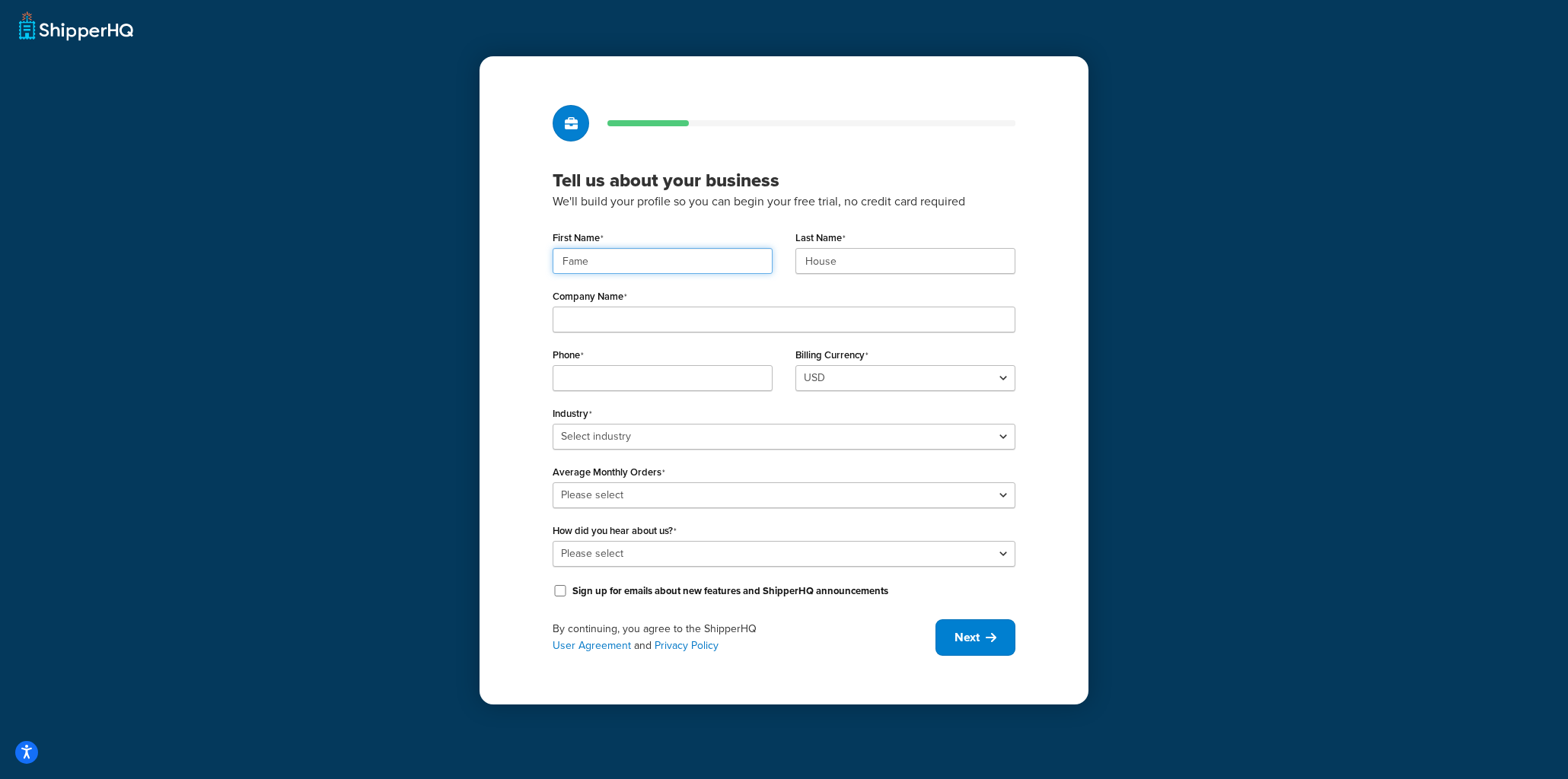
click at [728, 266] on input "Fame" at bounding box center [663, 261] width 220 height 26
paste input "UMG"
type input "UMG"
click at [821, 261] on input "House" at bounding box center [905, 261] width 220 height 26
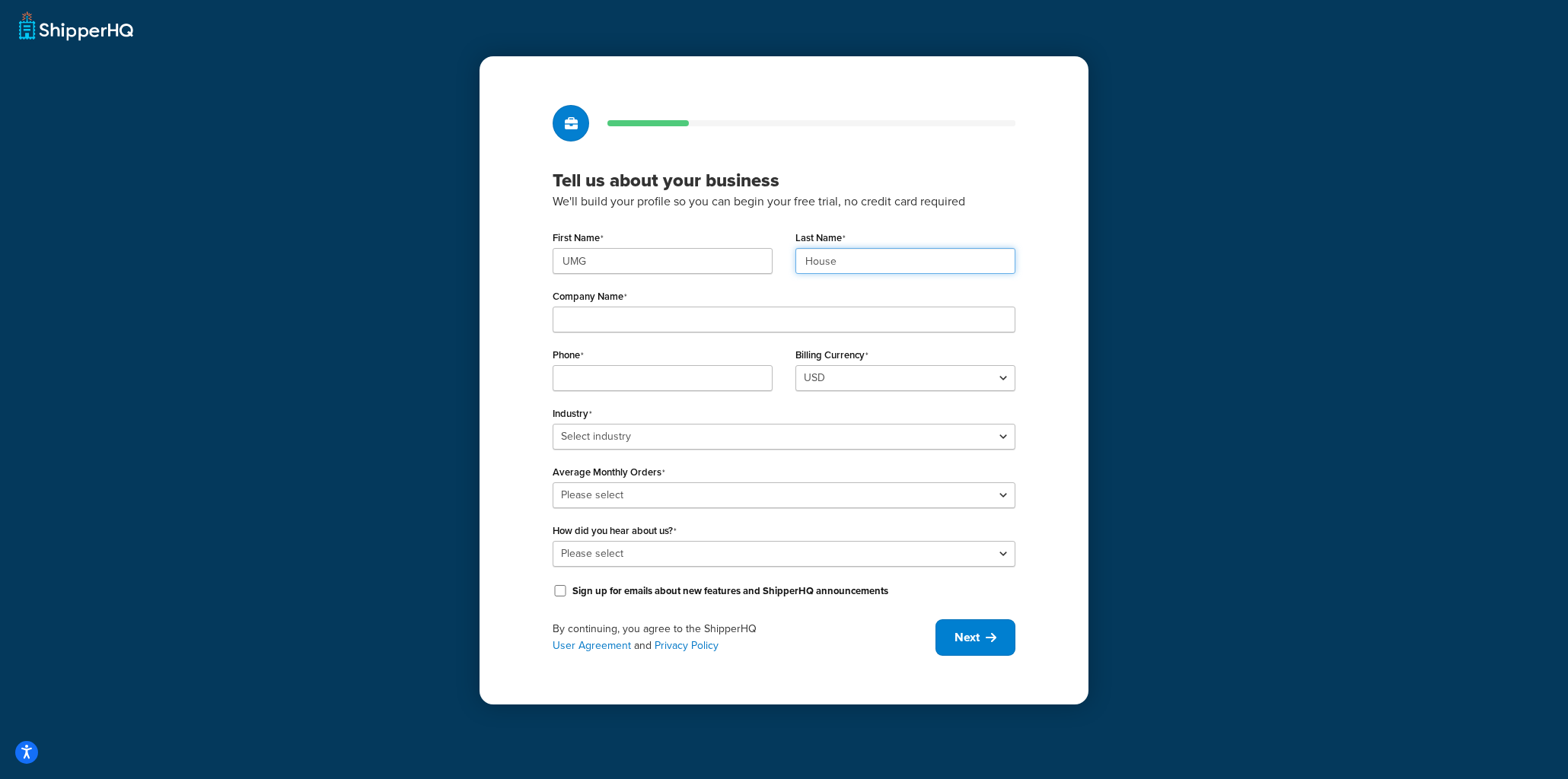
click at [821, 261] on input "House" at bounding box center [905, 261] width 220 height 26
paste input "UMG"
type input "UMG"
click at [604, 322] on input "Company Name" at bounding box center [784, 319] width 462 height 26
paste input "Universal Music Group"
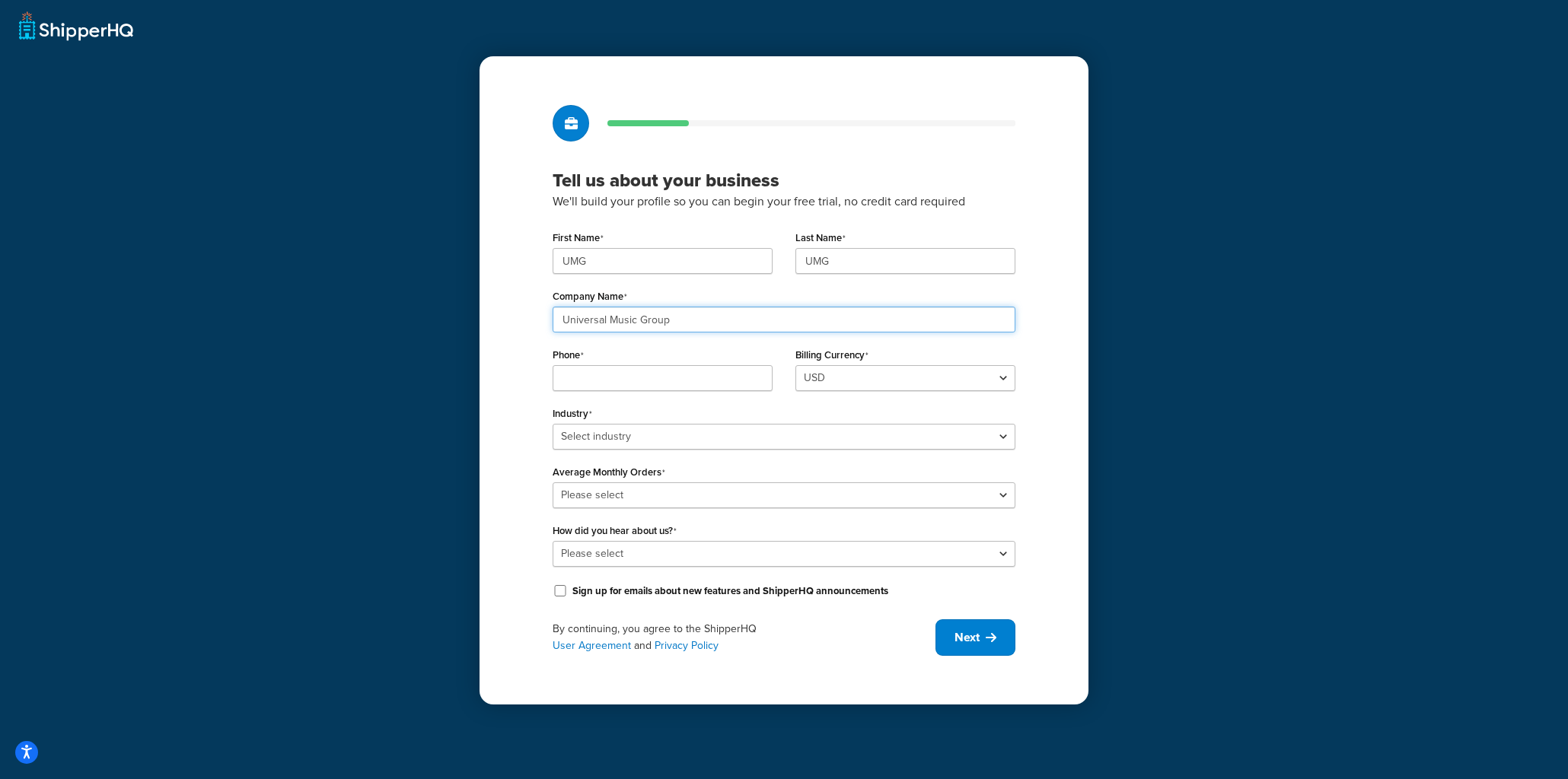
type input "Universal Music Group"
click at [589, 384] on input "Phone" at bounding box center [663, 378] width 220 height 26
paste input "8449137510"
type input "8449137510"
click at [605, 437] on select "Select industry Automotive Adult Agriculture Alcohol, Tobacco & CBD Arts & Craf…" at bounding box center [784, 437] width 462 height 26
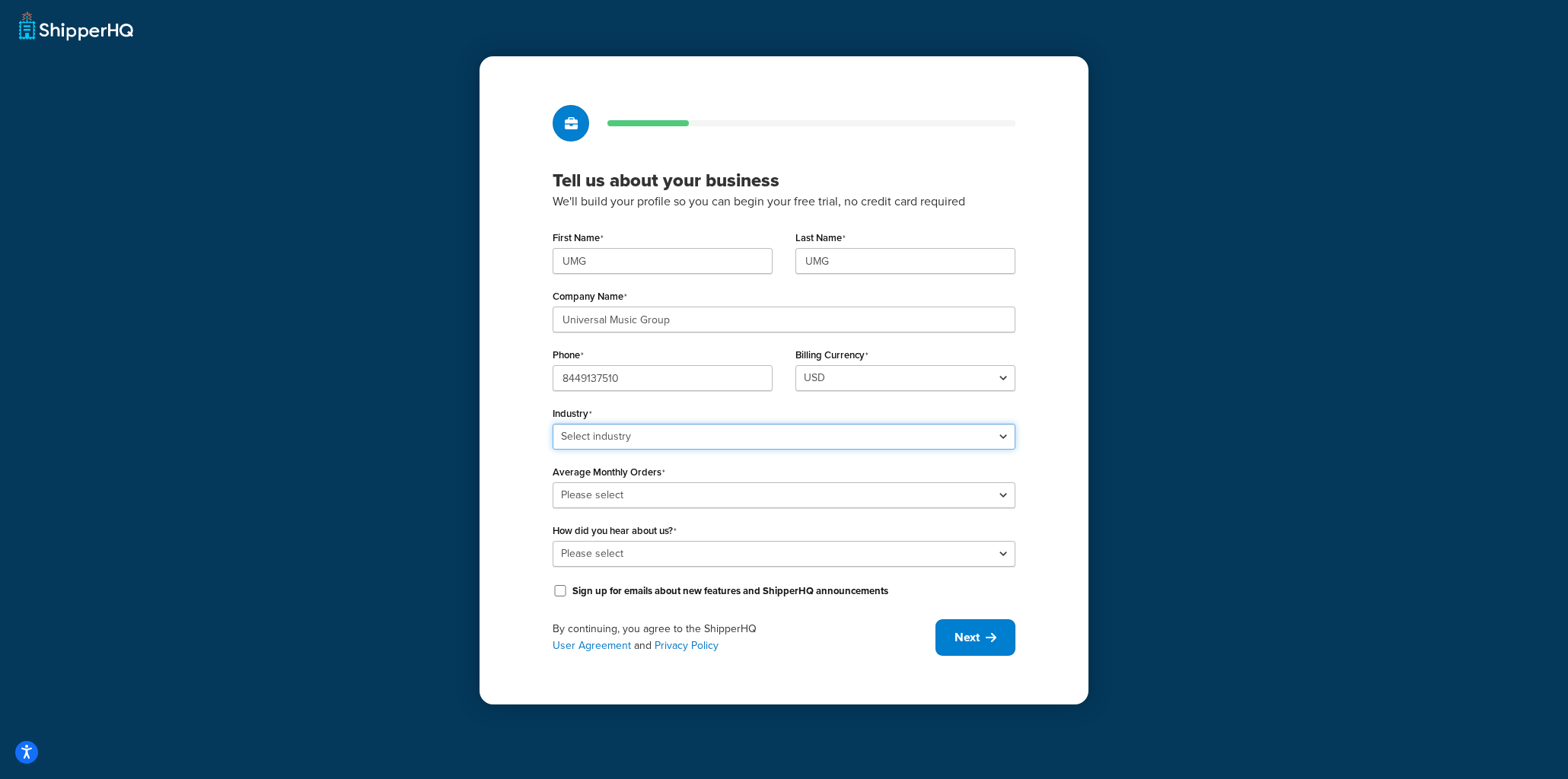
select select "25"
click at [553, 424] on select "Select industry Automotive Adult Agriculture Alcohol, Tobacco & CBD Arts & Craf…" at bounding box center [784, 437] width 462 height 26
click at [609, 489] on select "Please select 0-500 501-1,000 1,001-10,000 10,001-20,000 Over 20,000" at bounding box center [784, 495] width 462 height 26
select select "4"
click at [553, 482] on select "Please select 0-500 501-1,000 1,001-10,000 10,001-20,000 Over 20,000" at bounding box center [784, 495] width 462 height 26
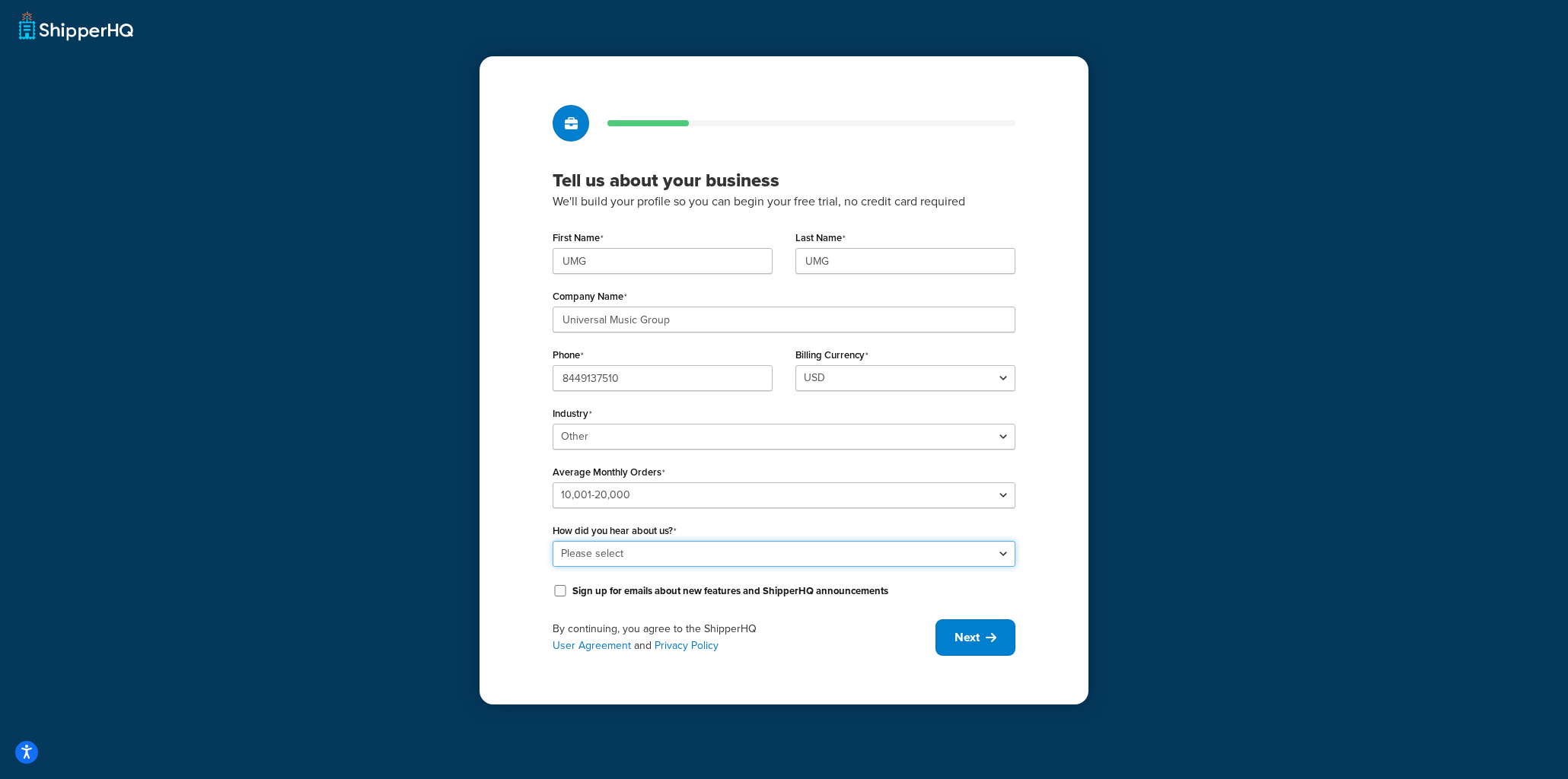
click at [627, 558] on select "Please select Online Search App Store or Marketplace Listing Referred by Agency…" at bounding box center [784, 553] width 462 height 26
select select "10"
click at [553, 541] on select "Please select Online Search App Store or Marketplace Listing Referred by Agency…" at bounding box center [784, 553] width 462 height 26
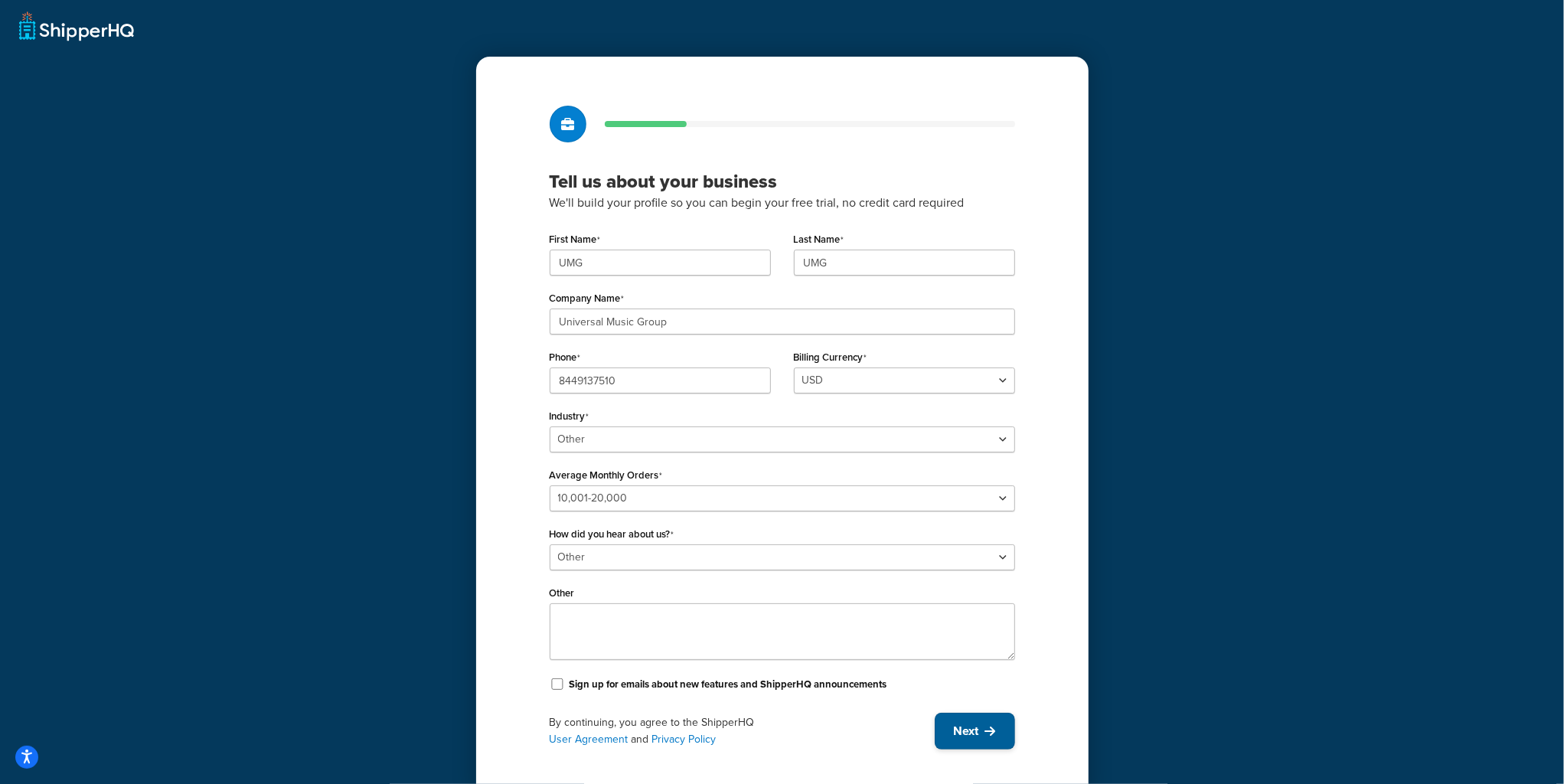
click at [941, 718] on button "Next" at bounding box center [975, 731] width 81 height 37
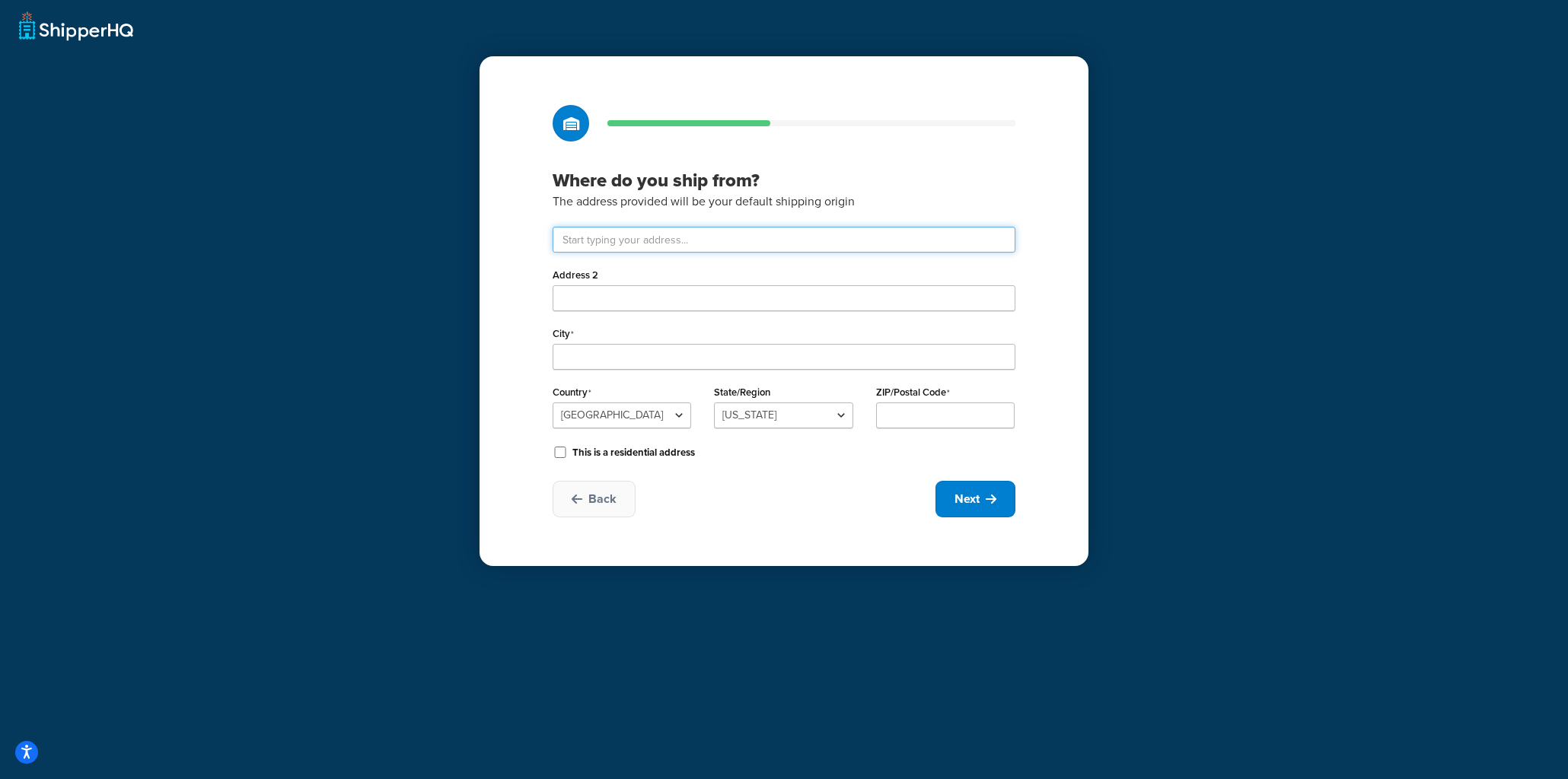
click at [569, 237] on input "text" at bounding box center [784, 239] width 462 height 26
paste input "123 S Broad St, 26th Floor"
type input "123 S Broad St 26th floor"
type input "Philadelphia"
select select "38"
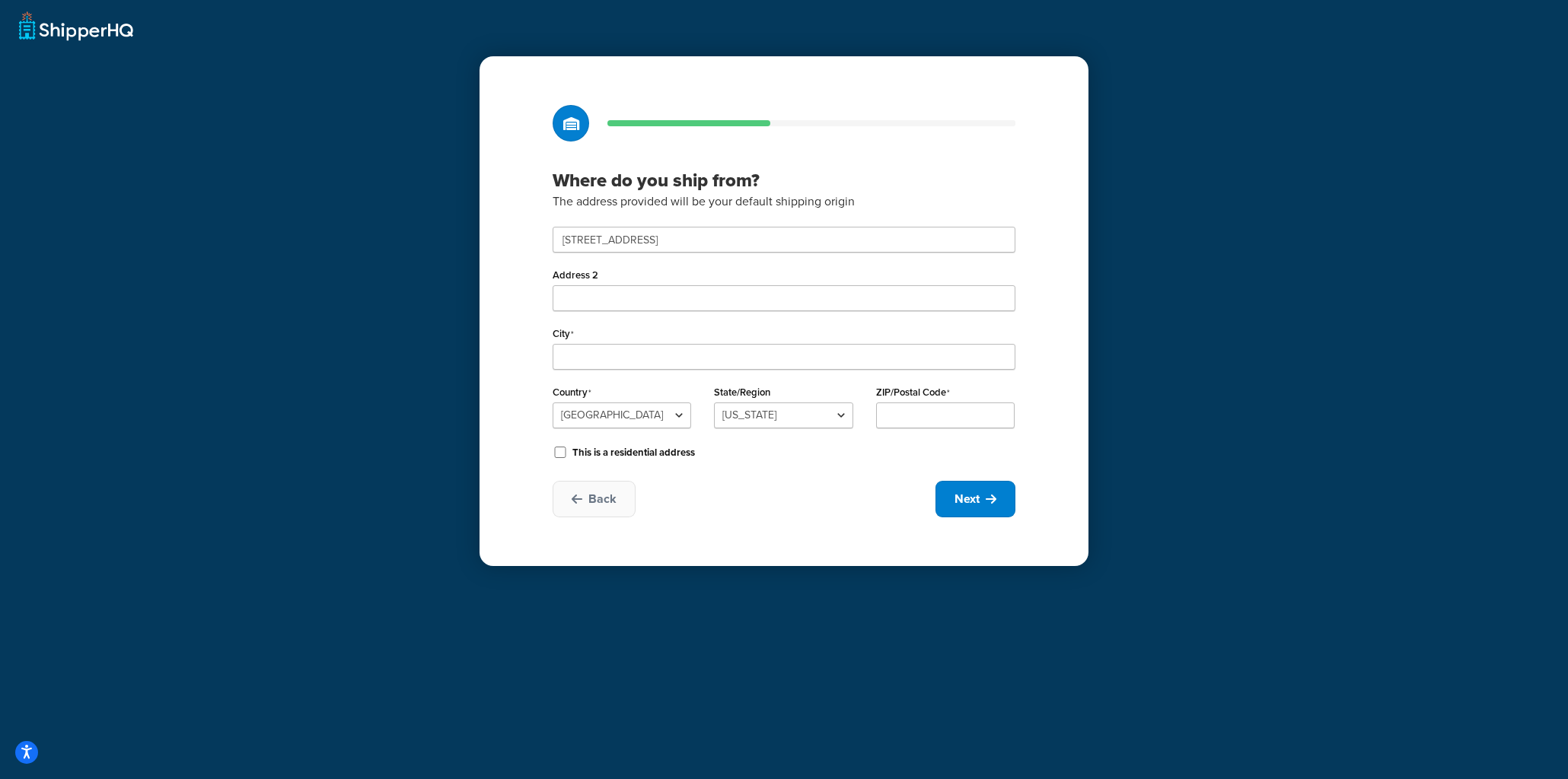
type input "19109"
click at [992, 496] on icon at bounding box center [991, 499] width 11 height 12
select select "1"
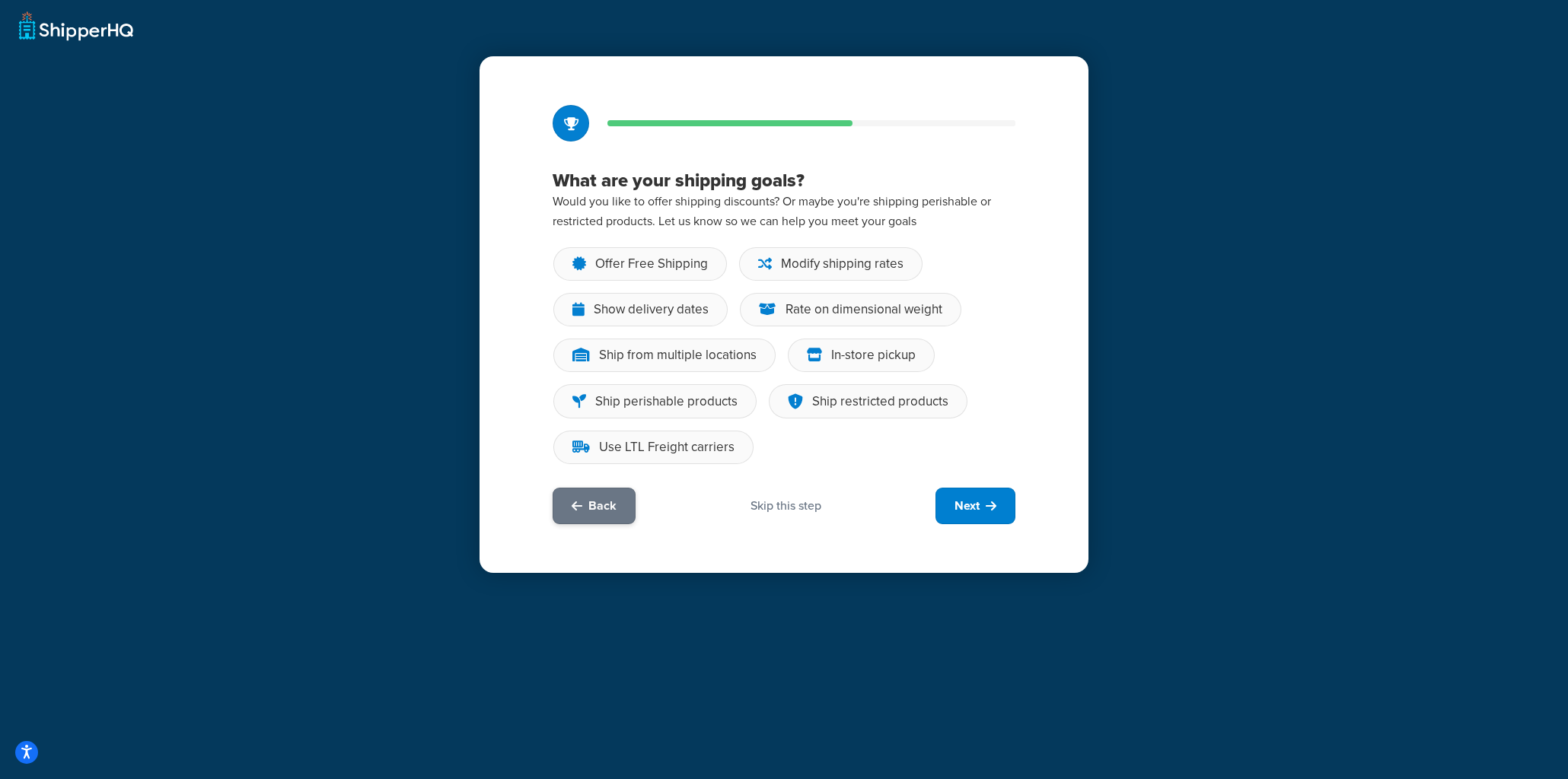
click at [628, 517] on button "Back" at bounding box center [594, 506] width 83 height 37
select select "38"
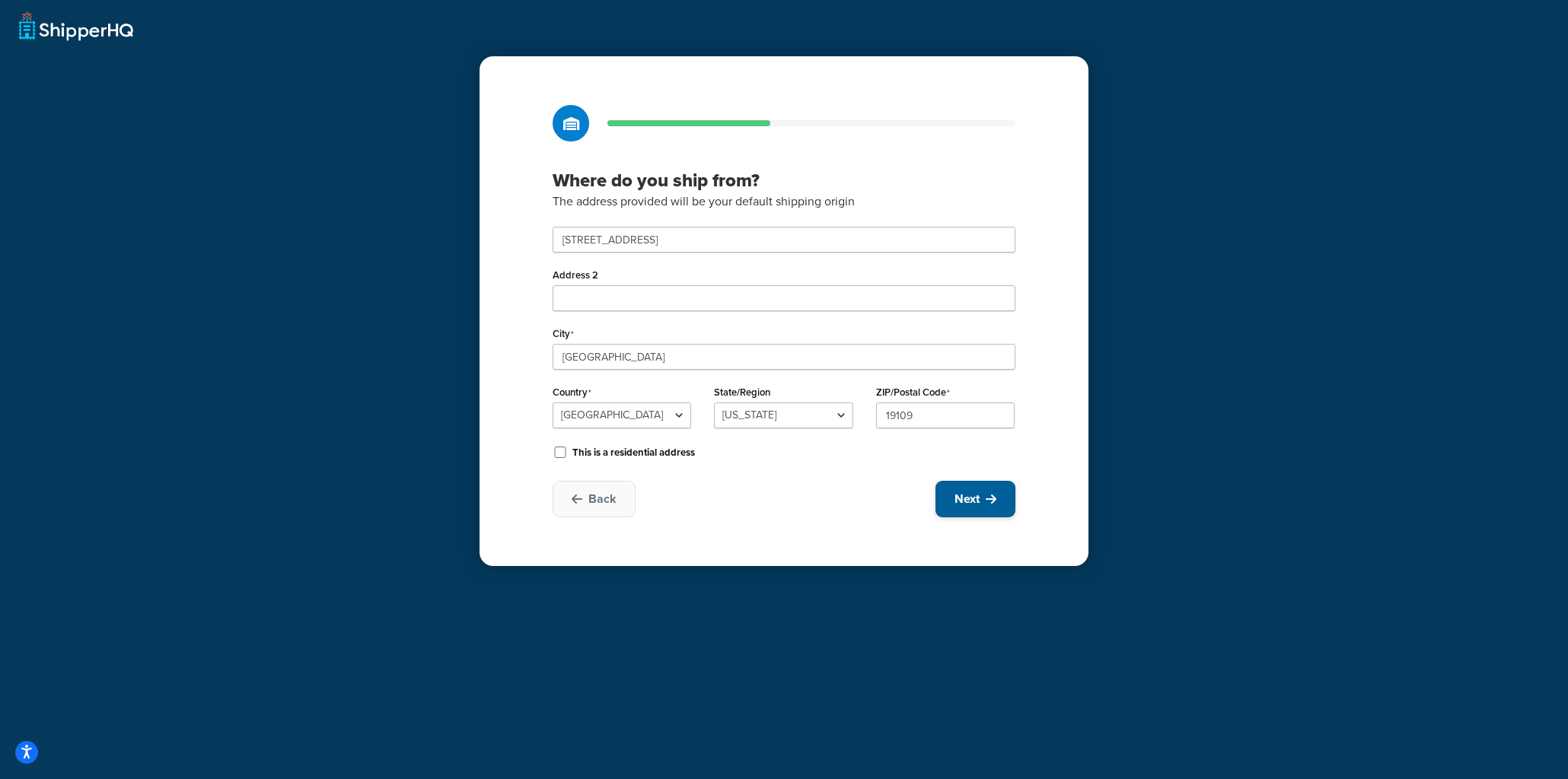
click at [1002, 501] on button "Next" at bounding box center [975, 499] width 80 height 37
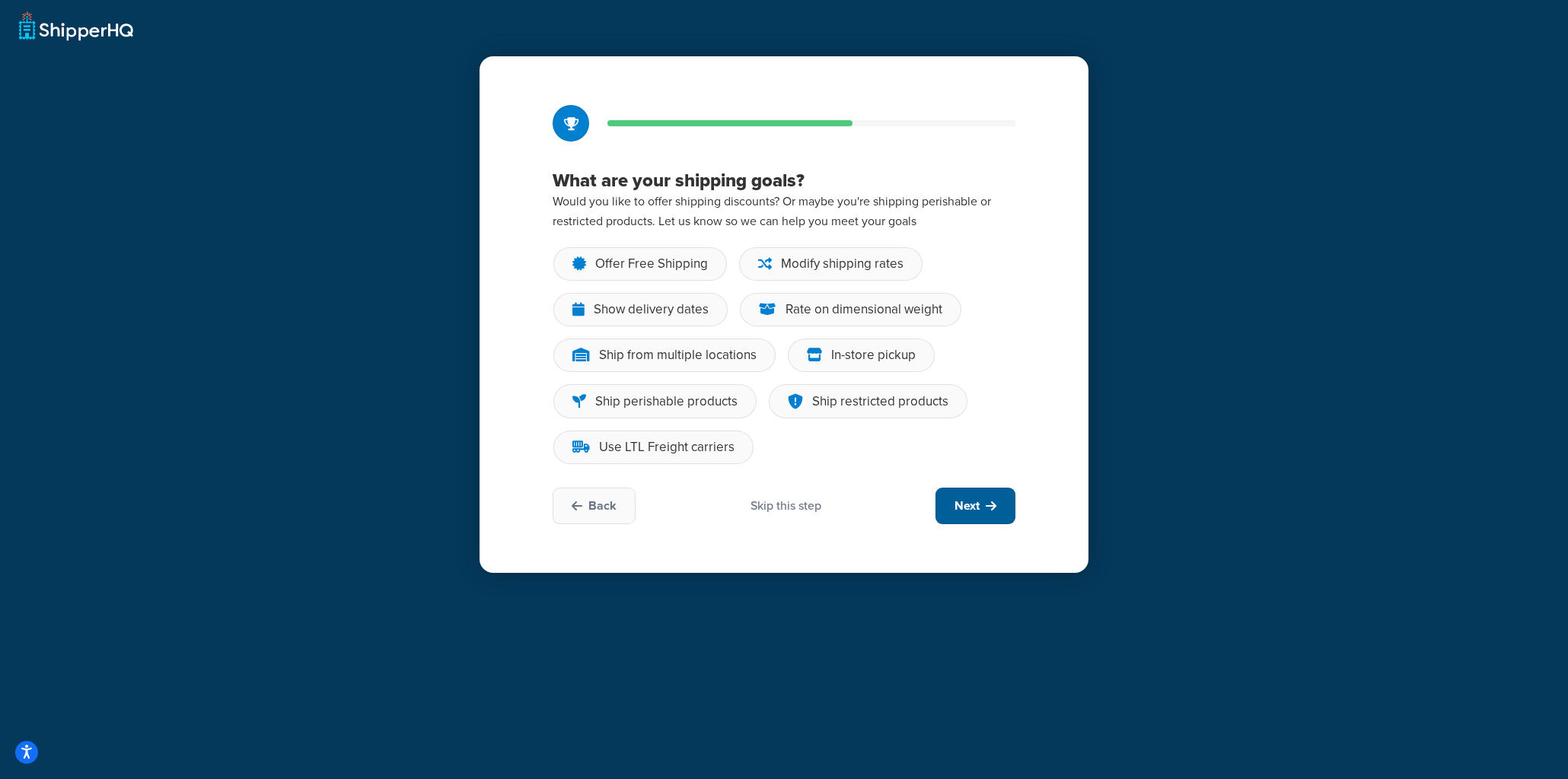
click at [1002, 501] on button "Next" at bounding box center [975, 506] width 80 height 37
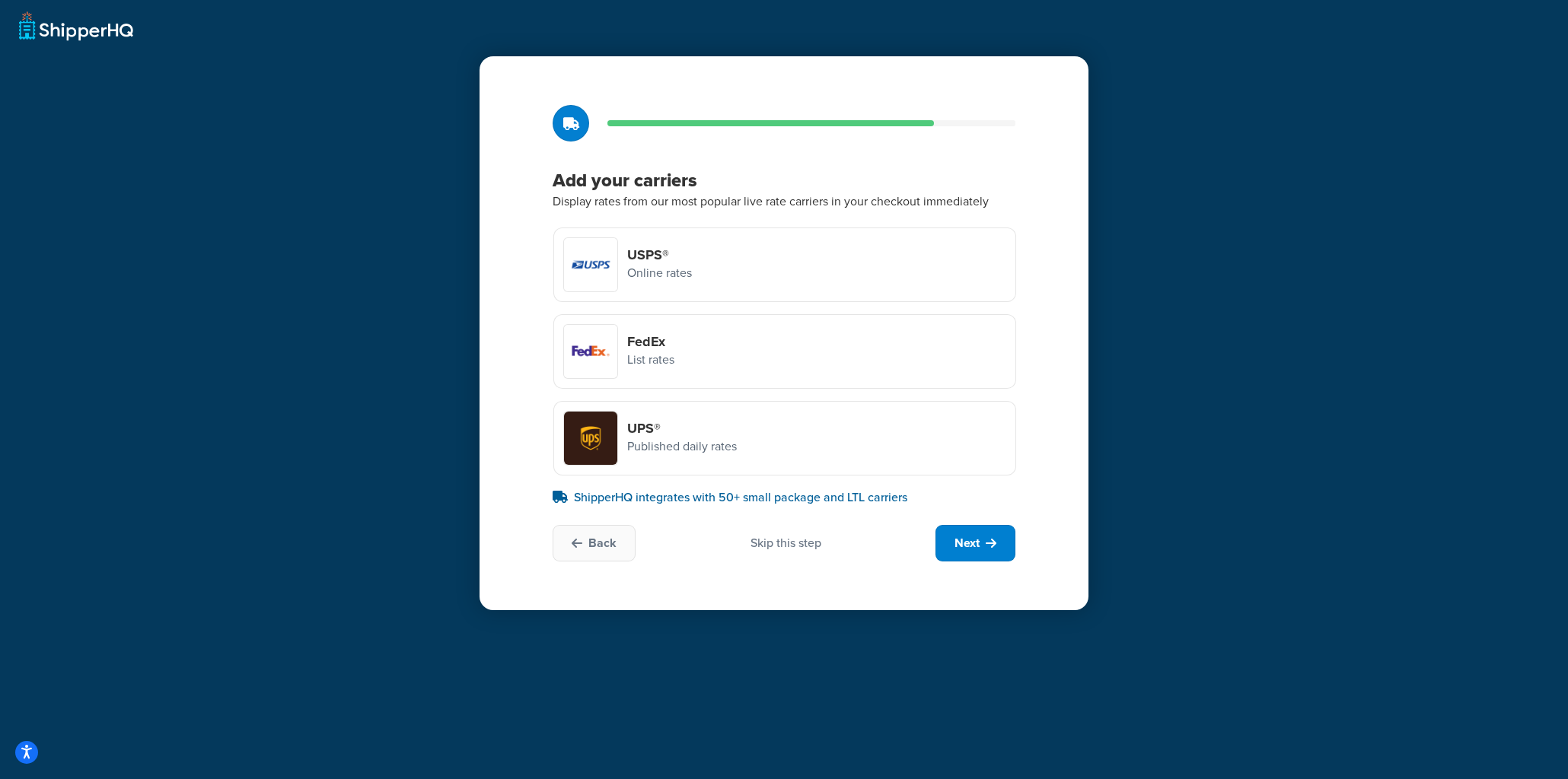
click at [792, 539] on div "Skip this step" at bounding box center [785, 543] width 71 height 17
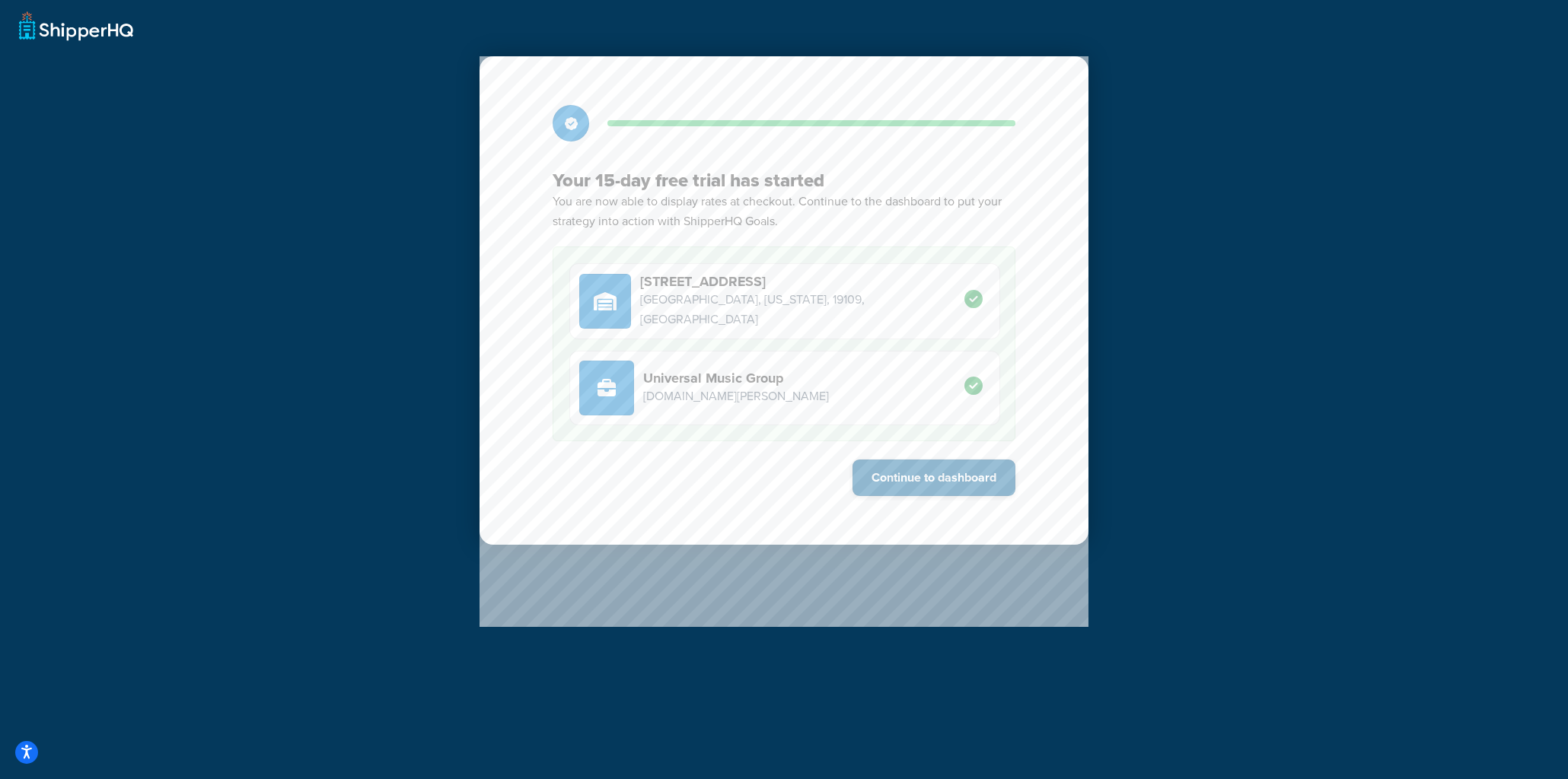
click at [966, 479] on button "Continue to dashboard" at bounding box center [933, 478] width 163 height 37
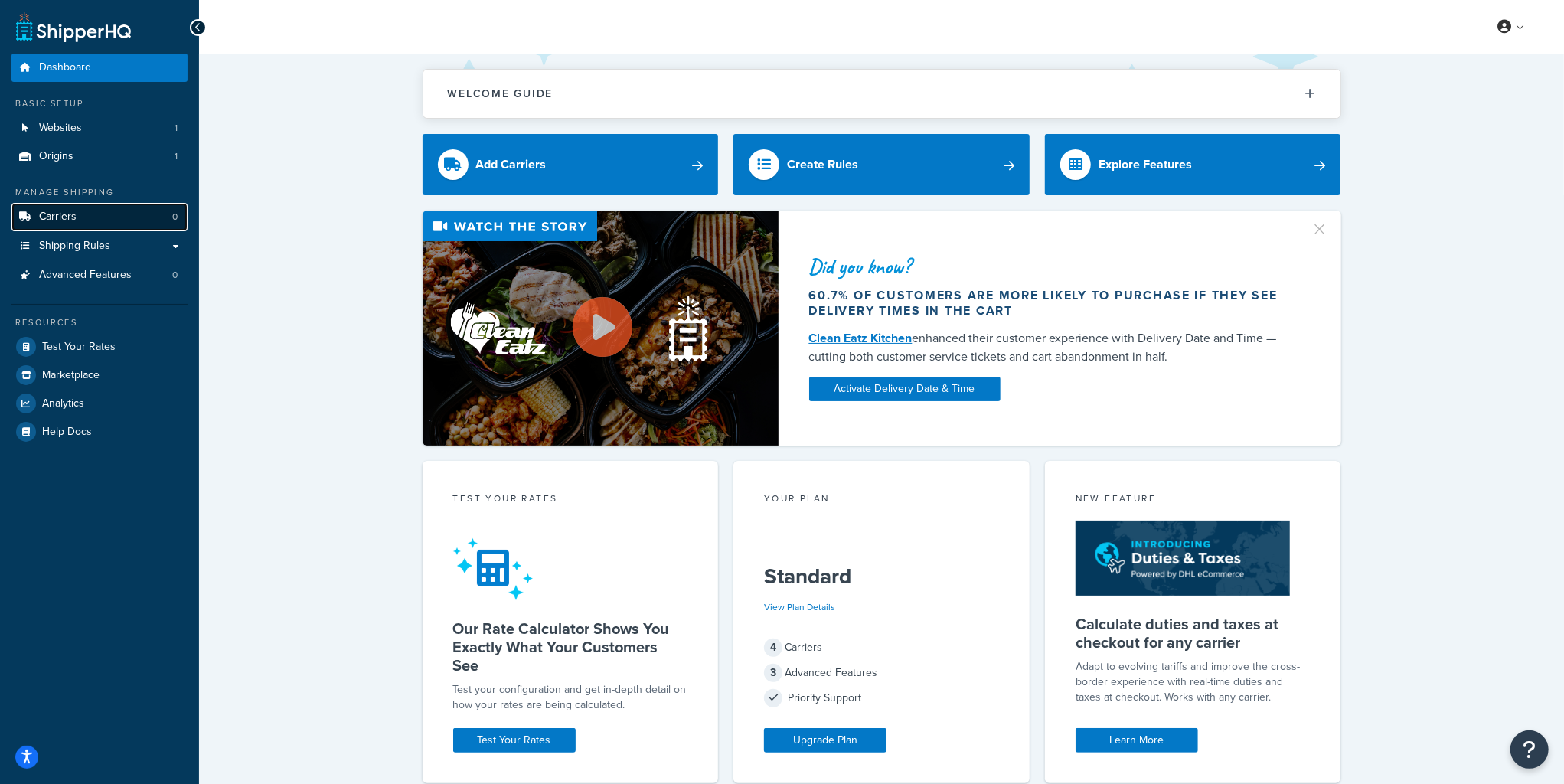
click at [53, 214] on span "Carriers" at bounding box center [58, 217] width 38 height 13
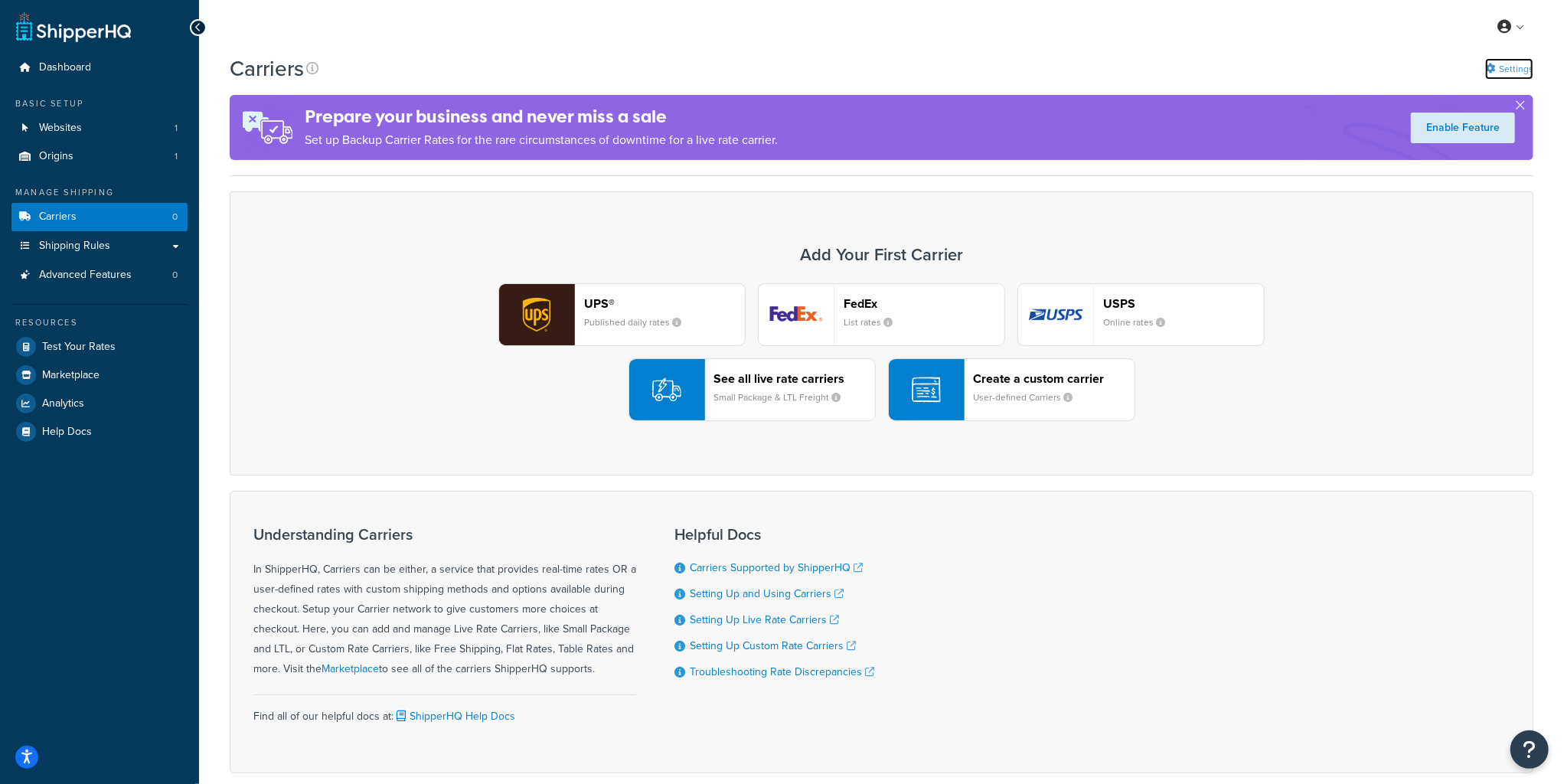
click at [1502, 66] on link "Settings" at bounding box center [1509, 69] width 48 height 21
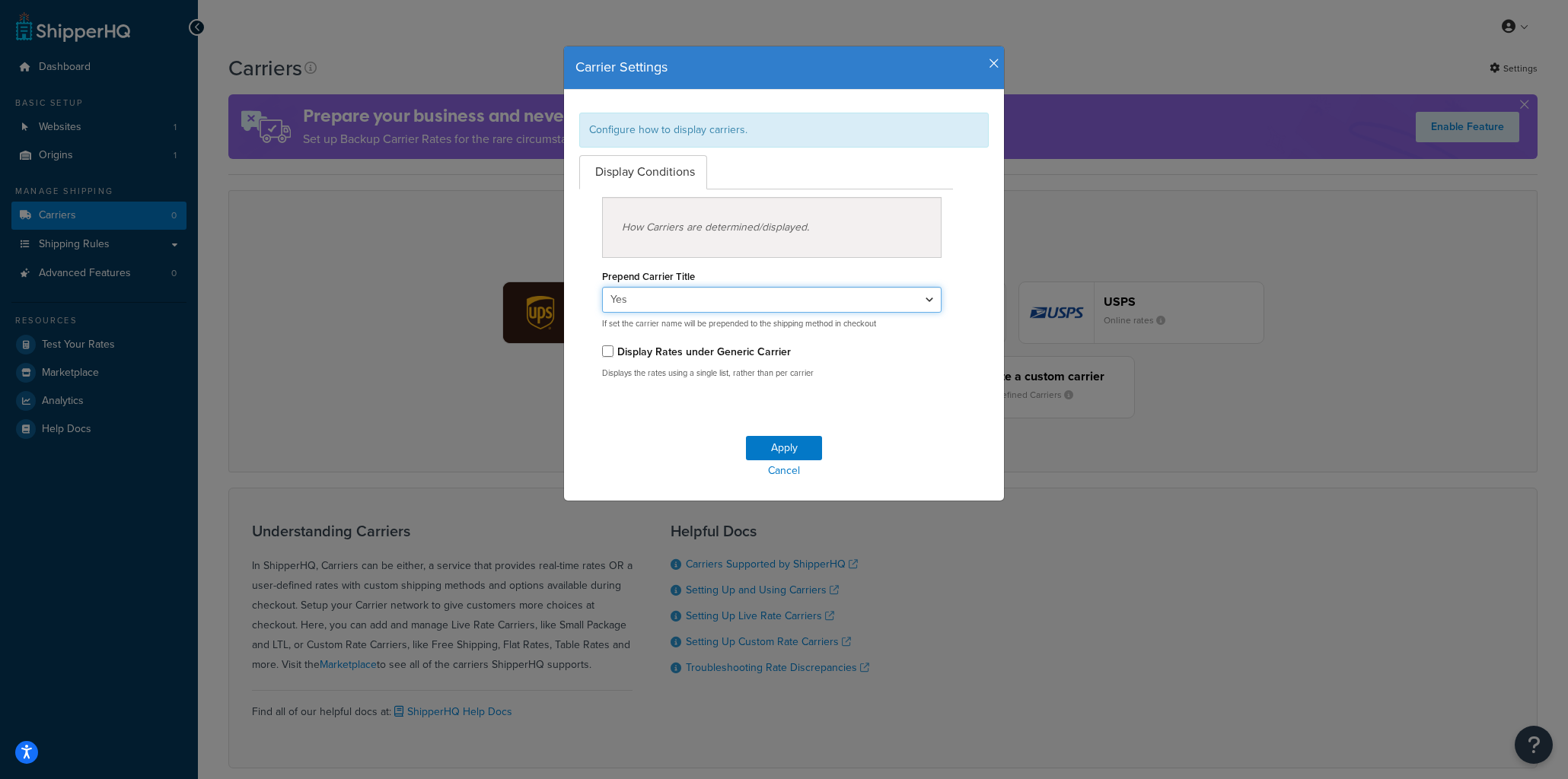
click at [785, 289] on select "Yes No" at bounding box center [772, 300] width 339 height 26
select select "false"
click at [602, 287] on select "Yes No" at bounding box center [772, 300] width 339 height 26
click at [791, 457] on button "Apply" at bounding box center [784, 448] width 76 height 25
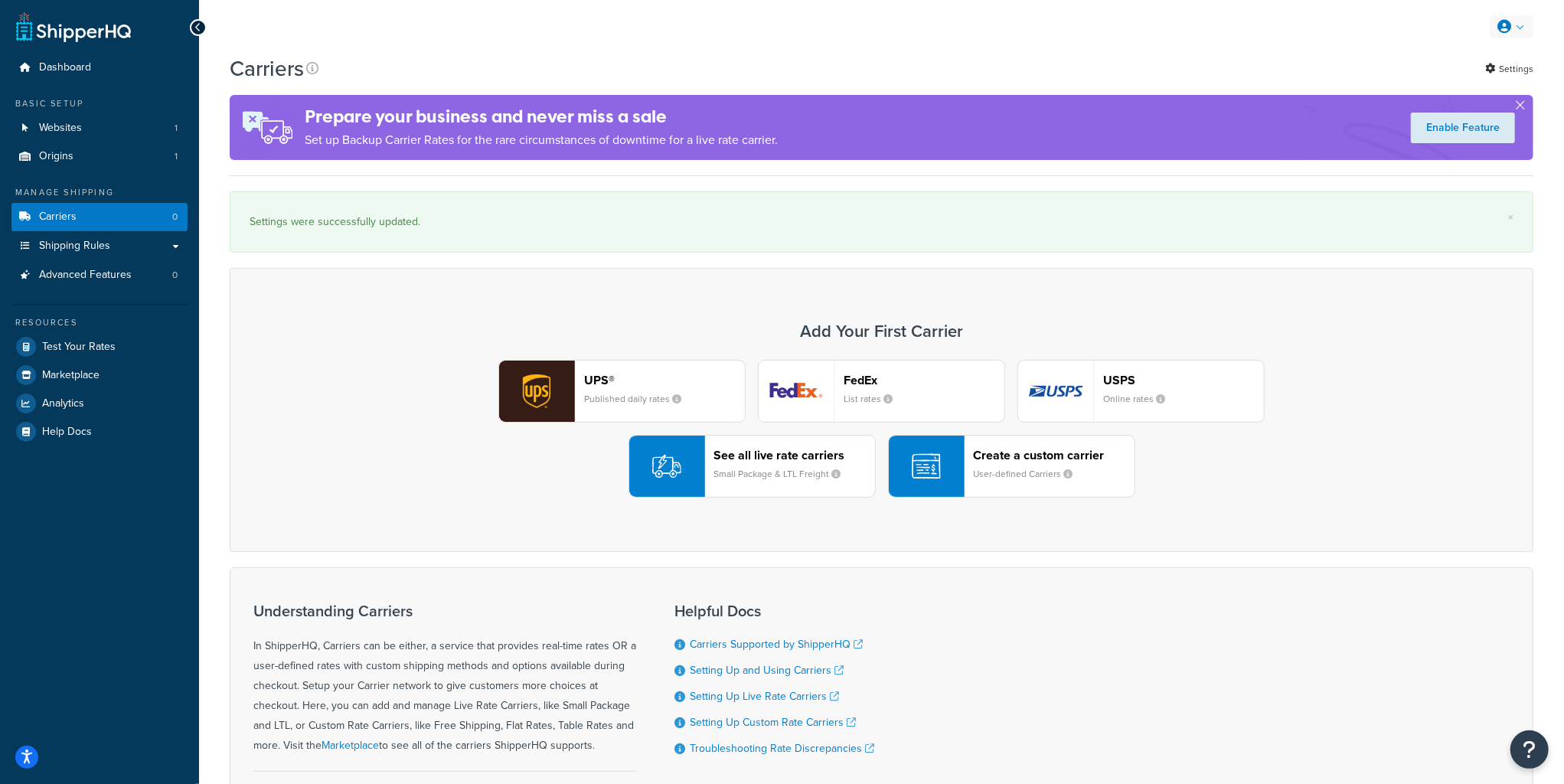
click at [1504, 25] on icon at bounding box center [1505, 27] width 14 height 14
click at [1455, 60] on span "My Profile" at bounding box center [1447, 57] width 43 height 15
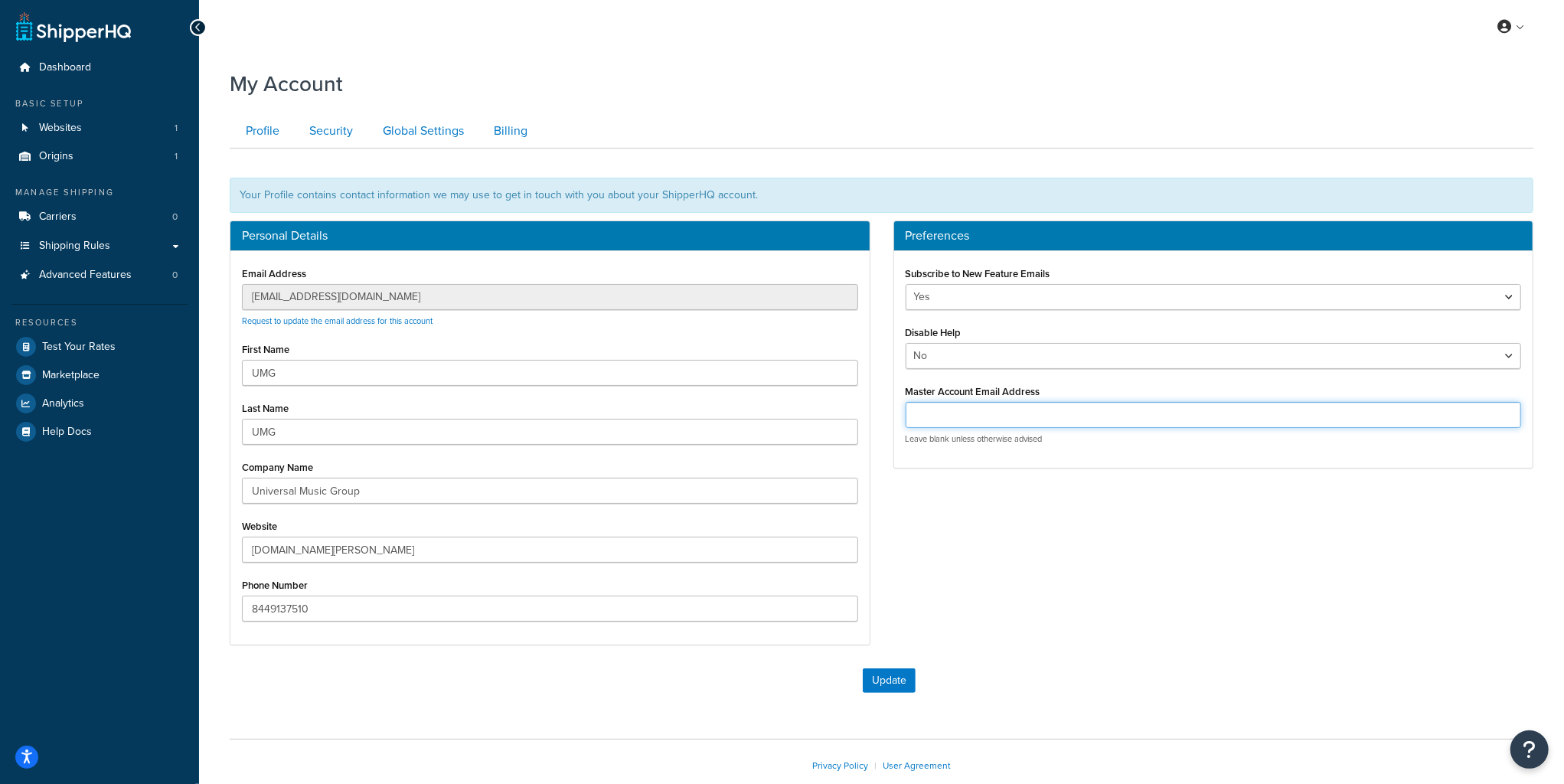
click at [973, 415] on input "Master Account Email Address" at bounding box center [1213, 415] width 616 height 26
paste input "[EMAIL_ADDRESS][DOMAIN_NAME]"
type input "[EMAIL_ADDRESS][DOMAIN_NAME]"
click at [880, 672] on button "Update" at bounding box center [890, 680] width 53 height 25
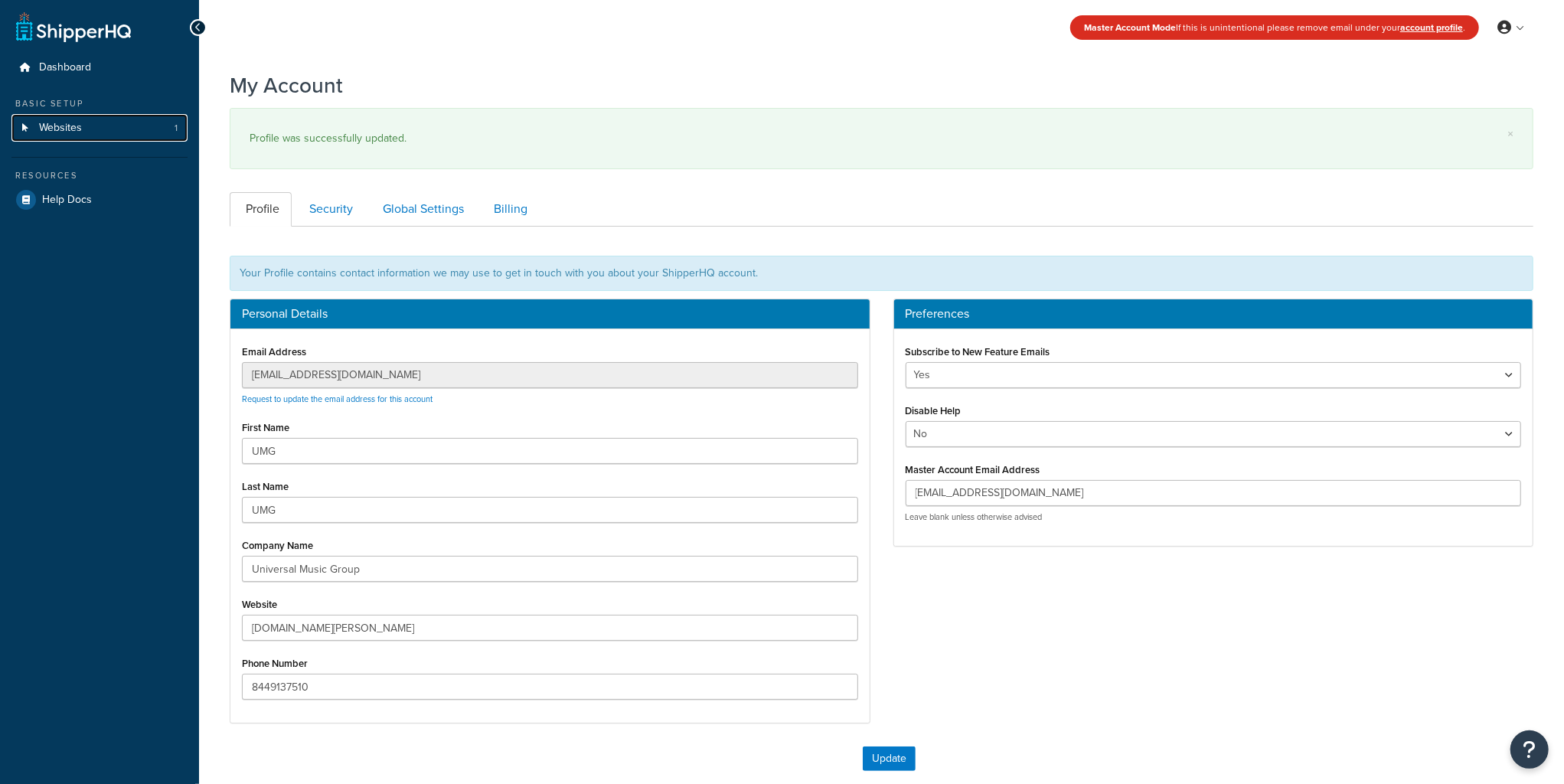
click at [60, 122] on span "Websites" at bounding box center [61, 128] width 43 height 13
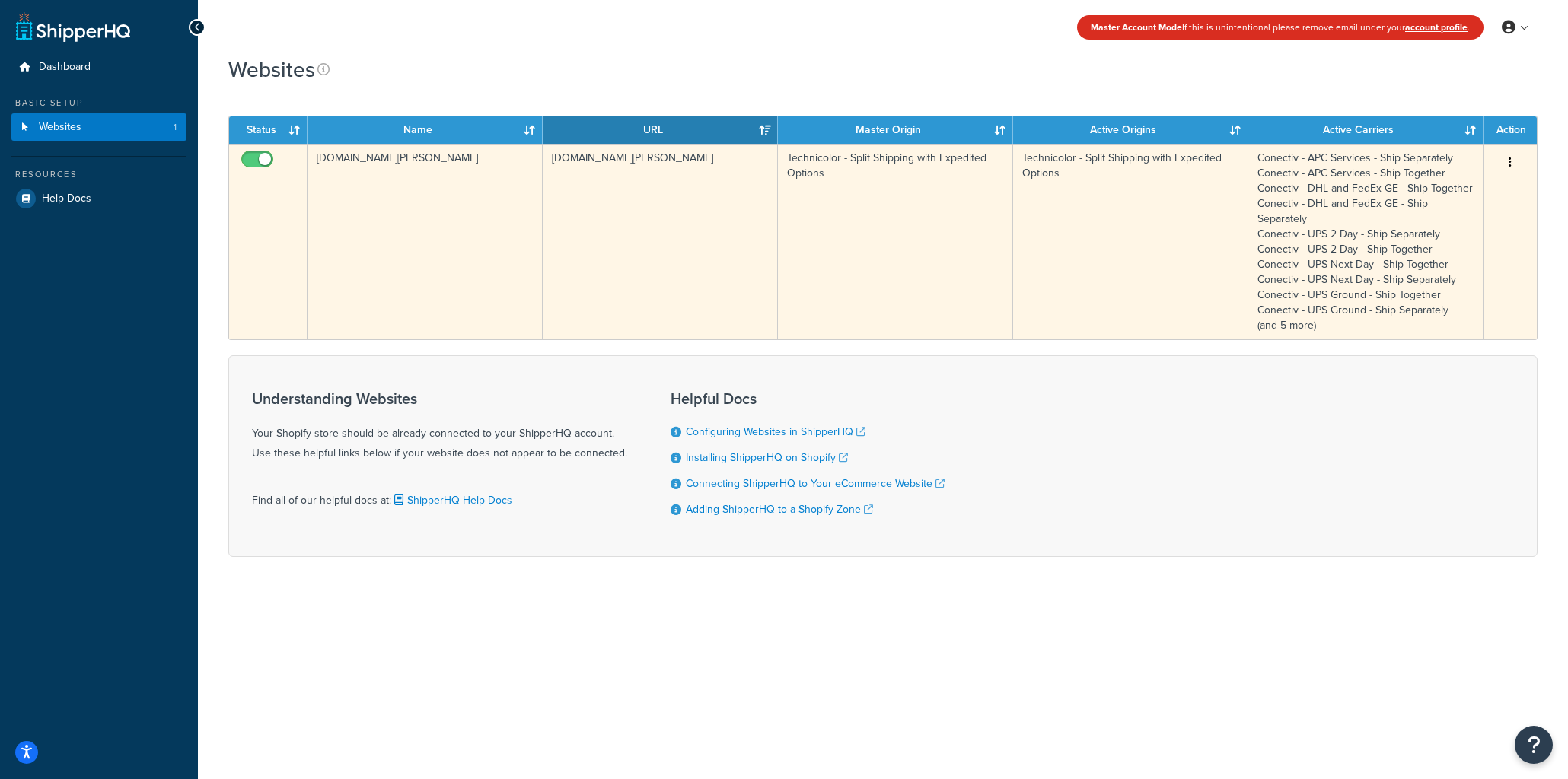
click at [1513, 165] on button "button" at bounding box center [1509, 163] width 21 height 25
drag, startPoint x: 1454, startPoint y: 193, endPoint x: 1433, endPoint y: 191, distance: 21.1
click at [1454, 193] on link "Edit" at bounding box center [1448, 192] width 120 height 32
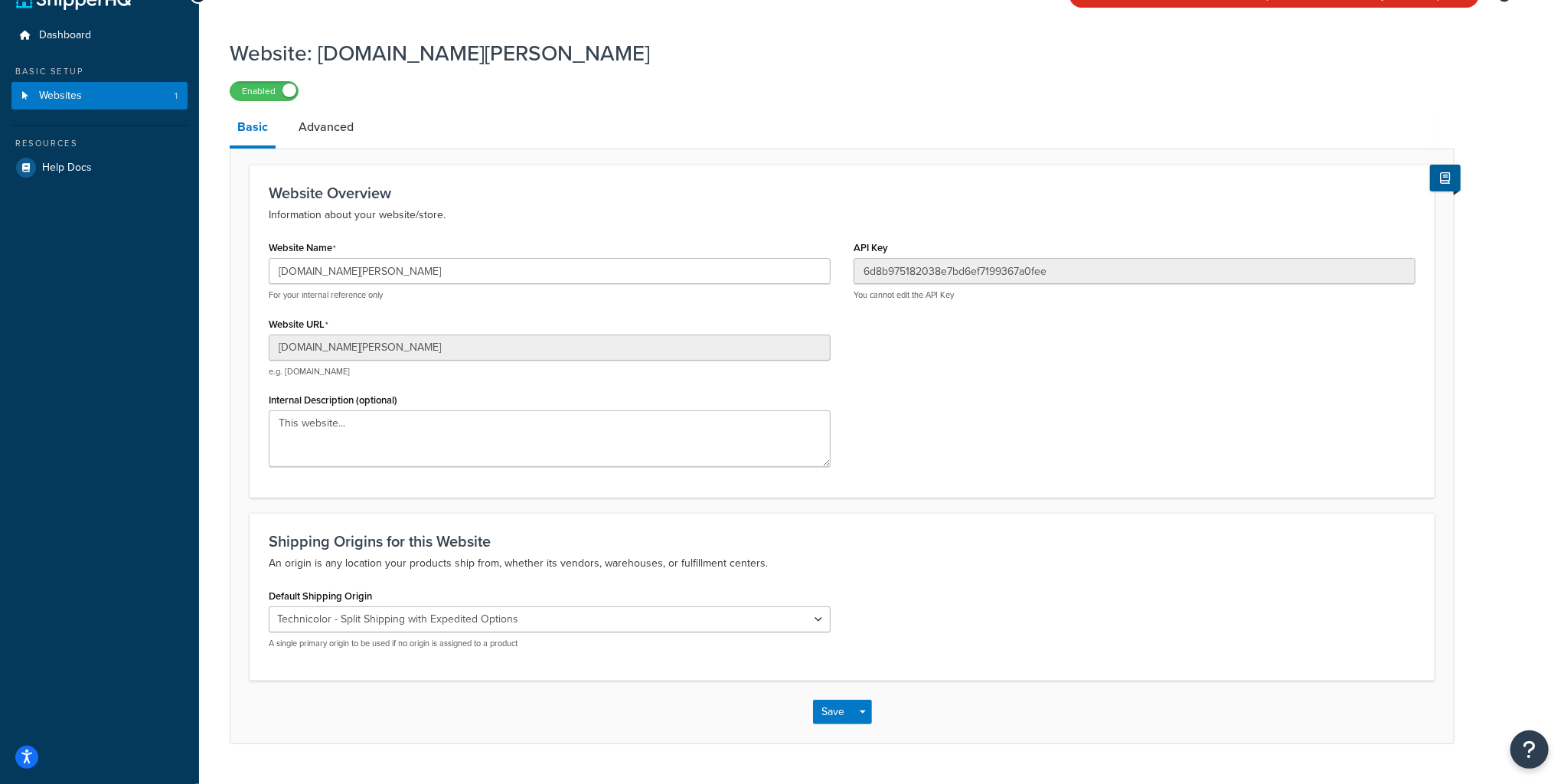
scroll to position [69, 0]
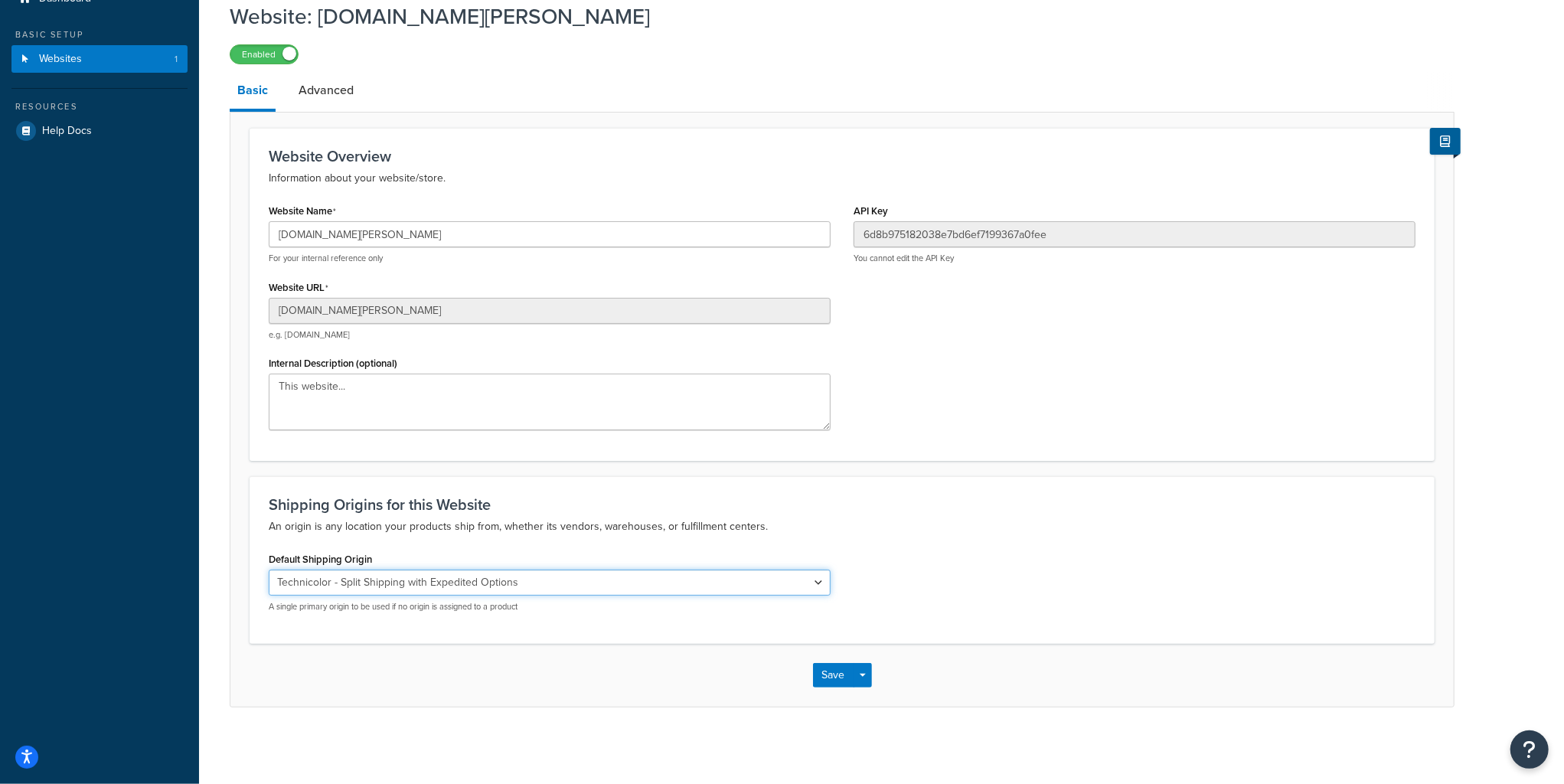
click at [505, 586] on select "El Famoso Artist Endeavor (OG) Graphik Dimensions Artivise Printful Caroline Wh…" at bounding box center [550, 583] width 562 height 26
select select "68760"
click at [269, 570] on select "El Famoso Artist Endeavor (OG) Graphik Dimensions Artivise Printful Caroline Wh…" at bounding box center [550, 583] width 562 height 26
click at [830, 673] on button "Save" at bounding box center [834, 675] width 41 height 25
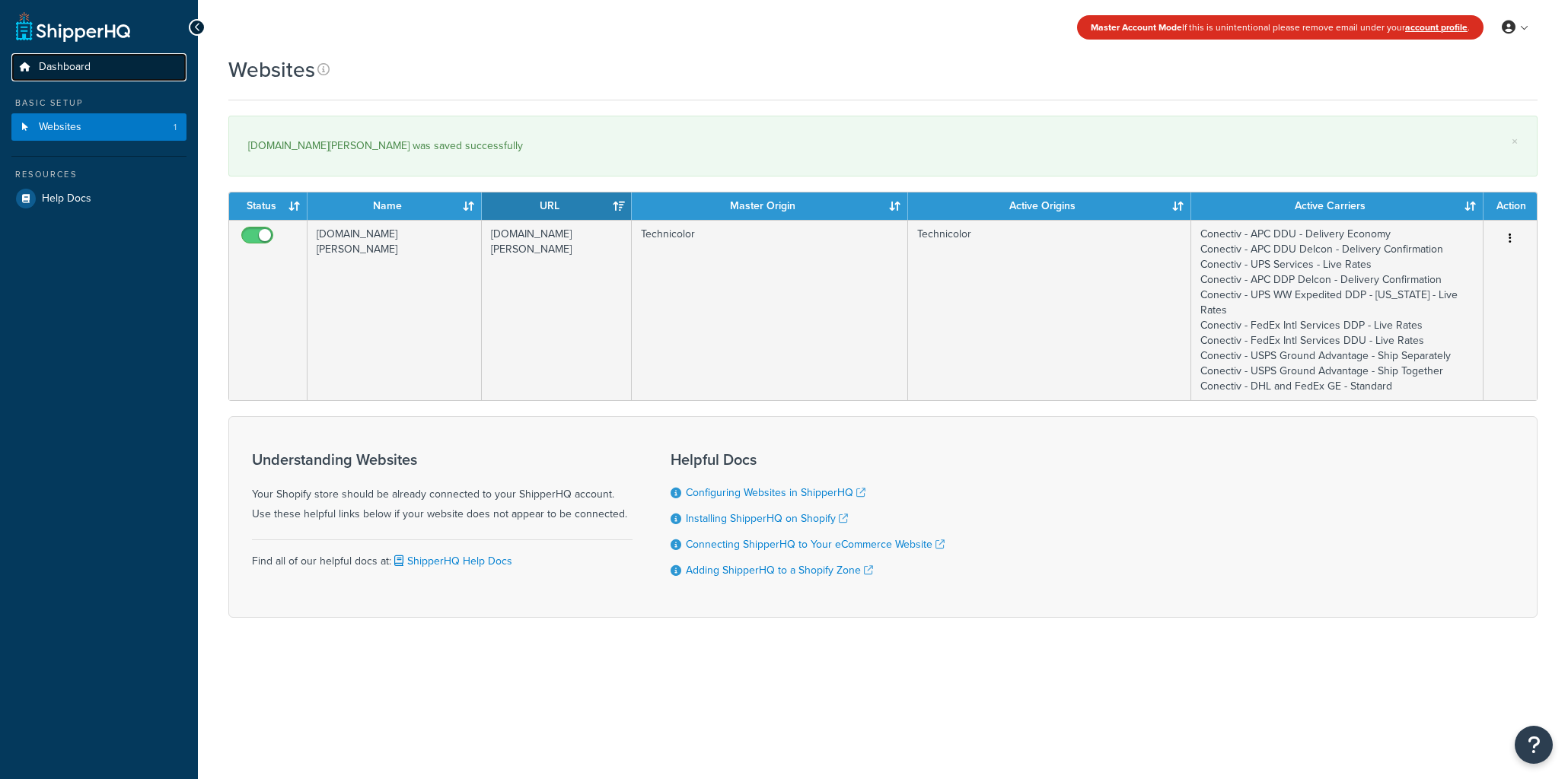
click at [56, 70] on span "Dashboard" at bounding box center [65, 66] width 52 height 13
